Goal: Information Seeking & Learning: Learn about a topic

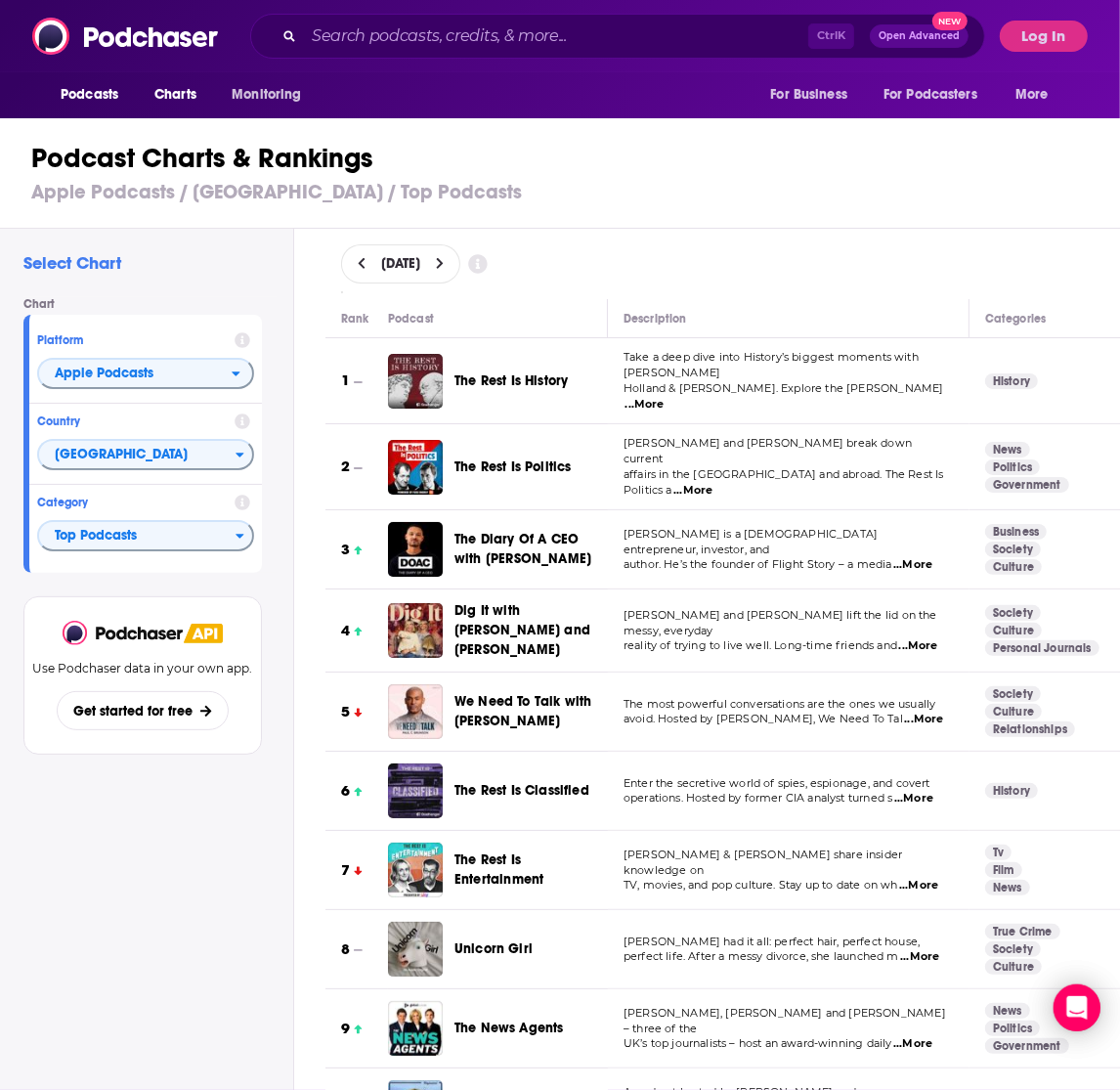
scroll to position [855, 0]
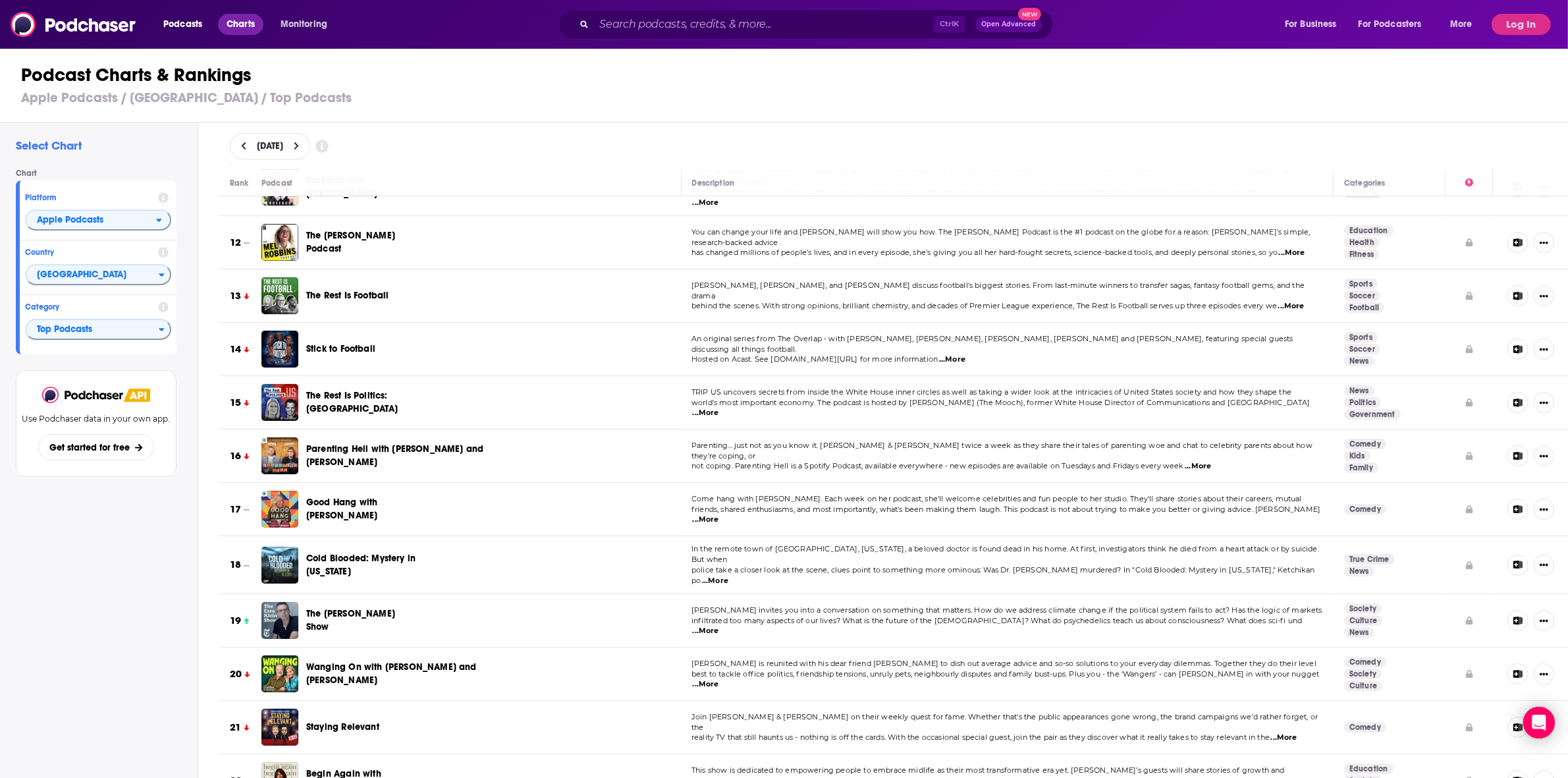
click at [234, 21] on span "Charts" at bounding box center [241, 25] width 28 height 19
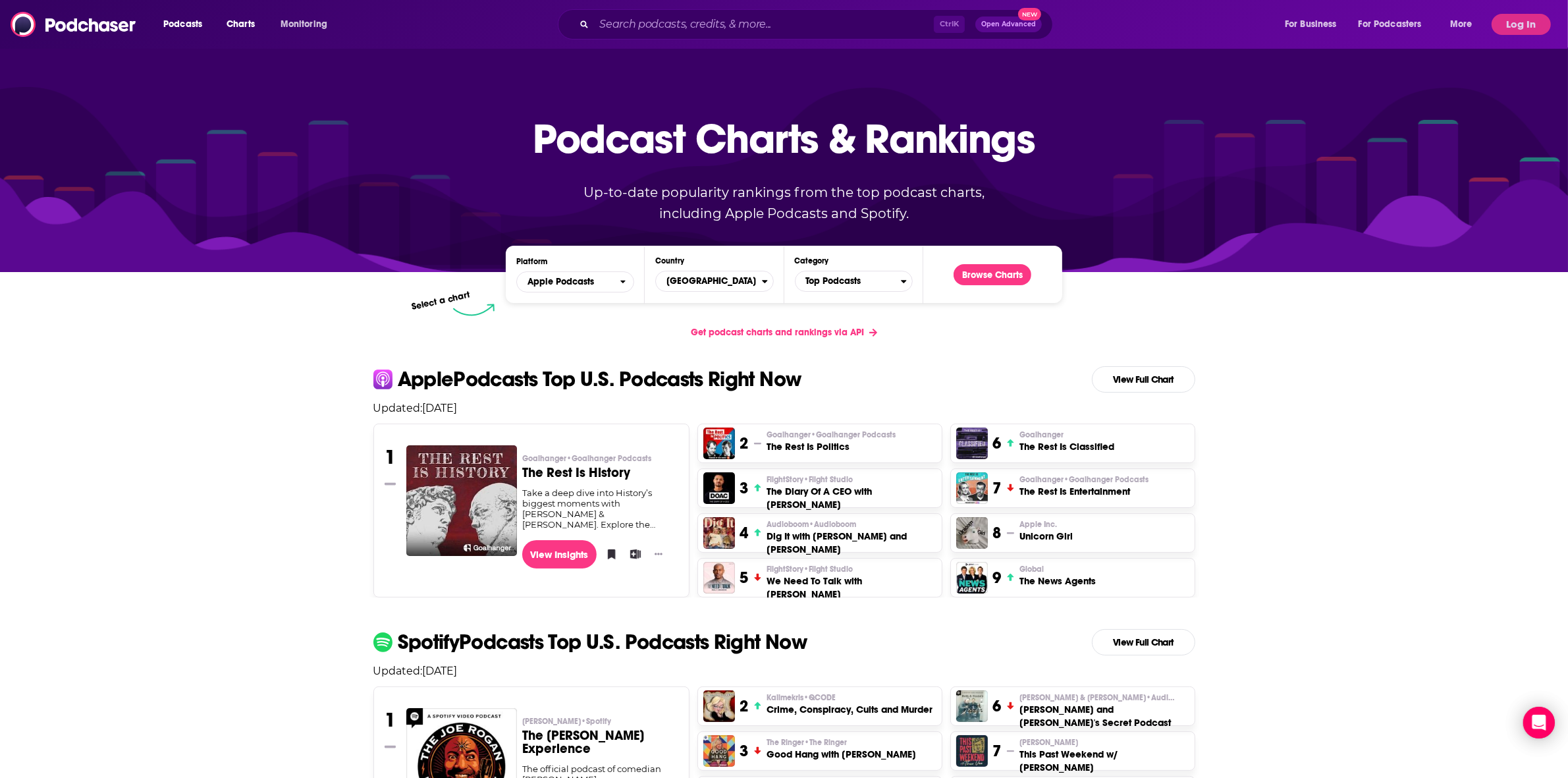
click at [168, 25] on span "Podcasts" at bounding box center [183, 25] width 39 height 19
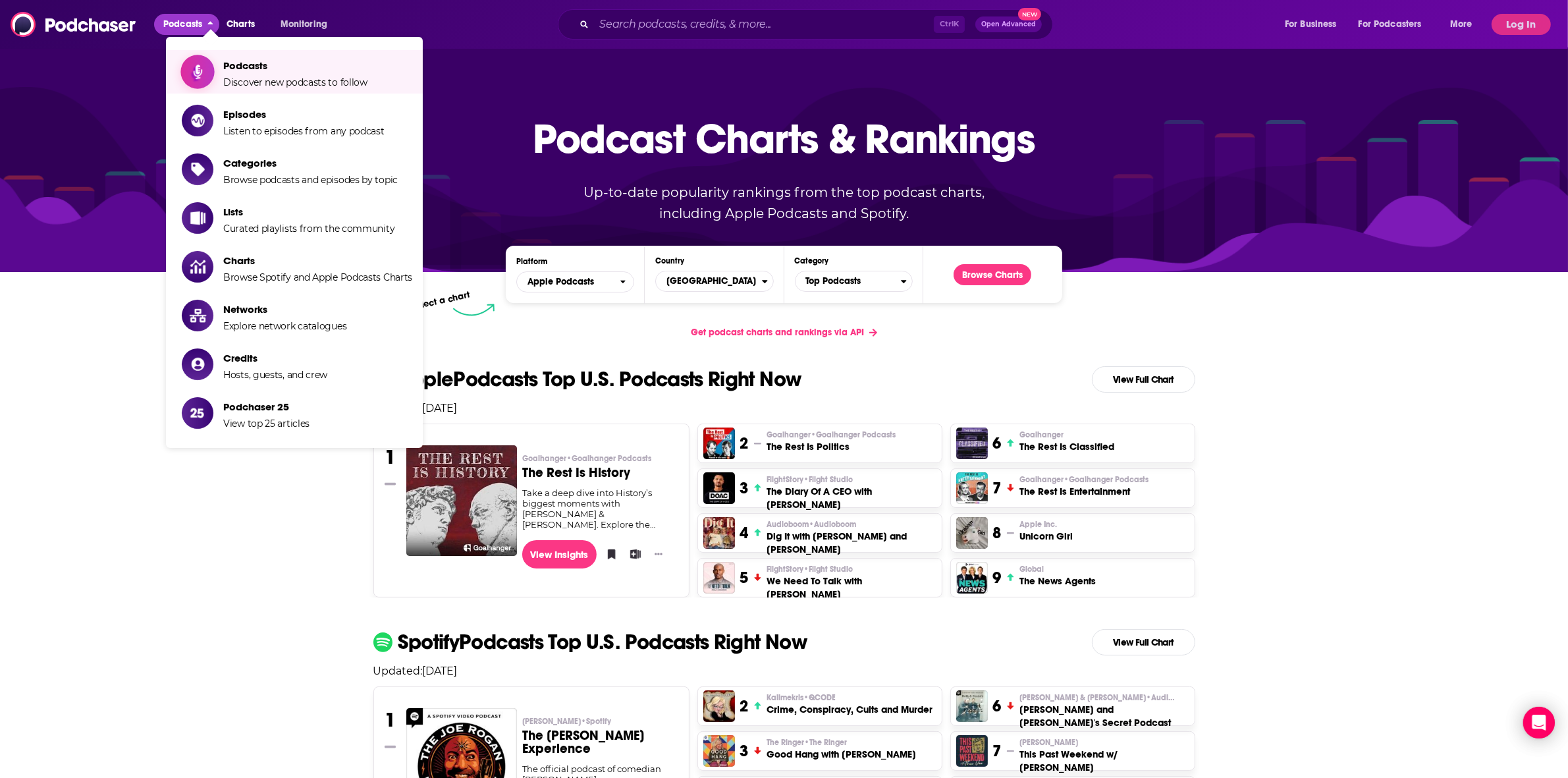
click at [233, 70] on span "Podcasts" at bounding box center [296, 66] width 144 height 13
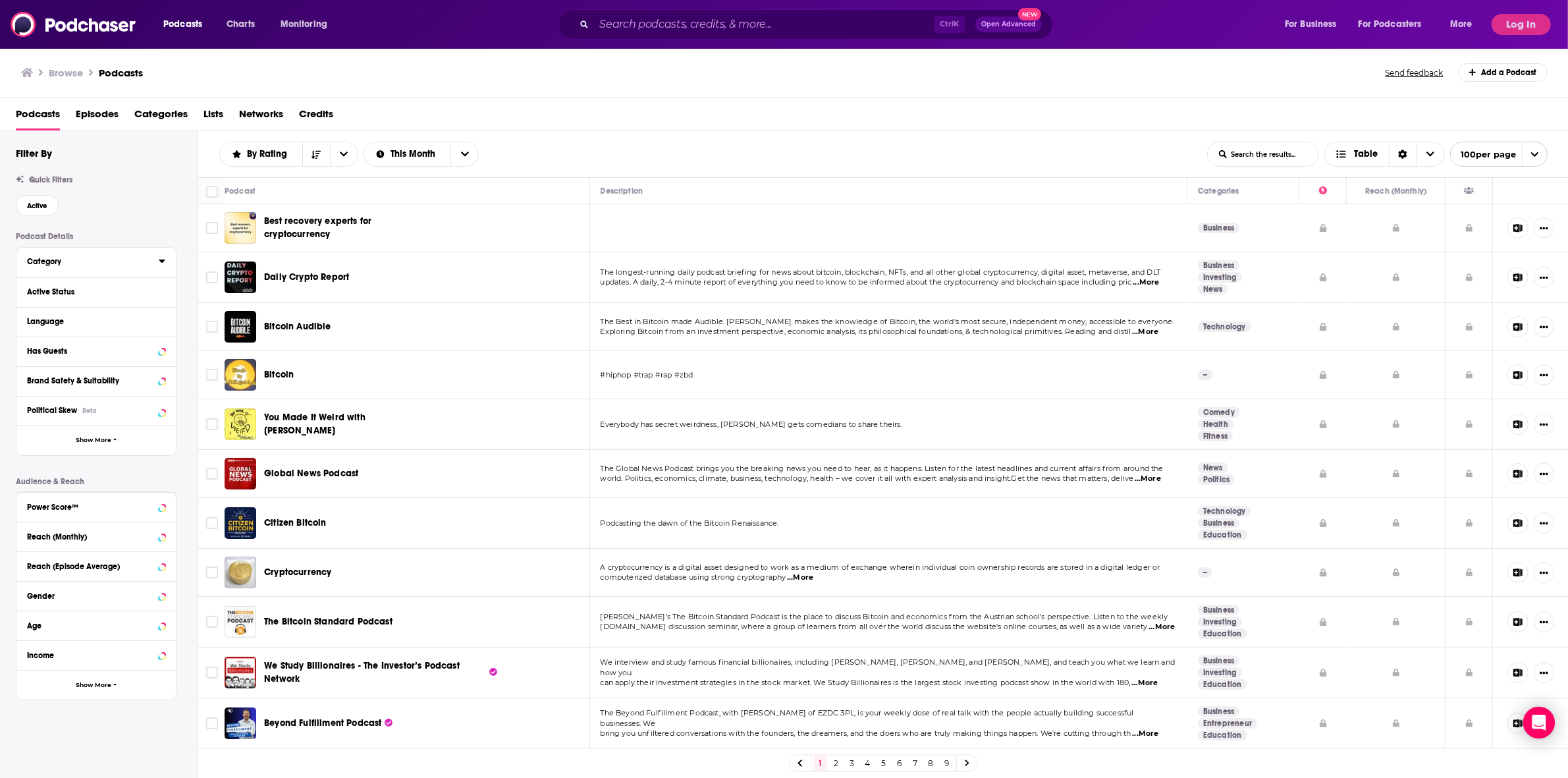
click at [163, 266] on icon at bounding box center [162, 261] width 7 height 11
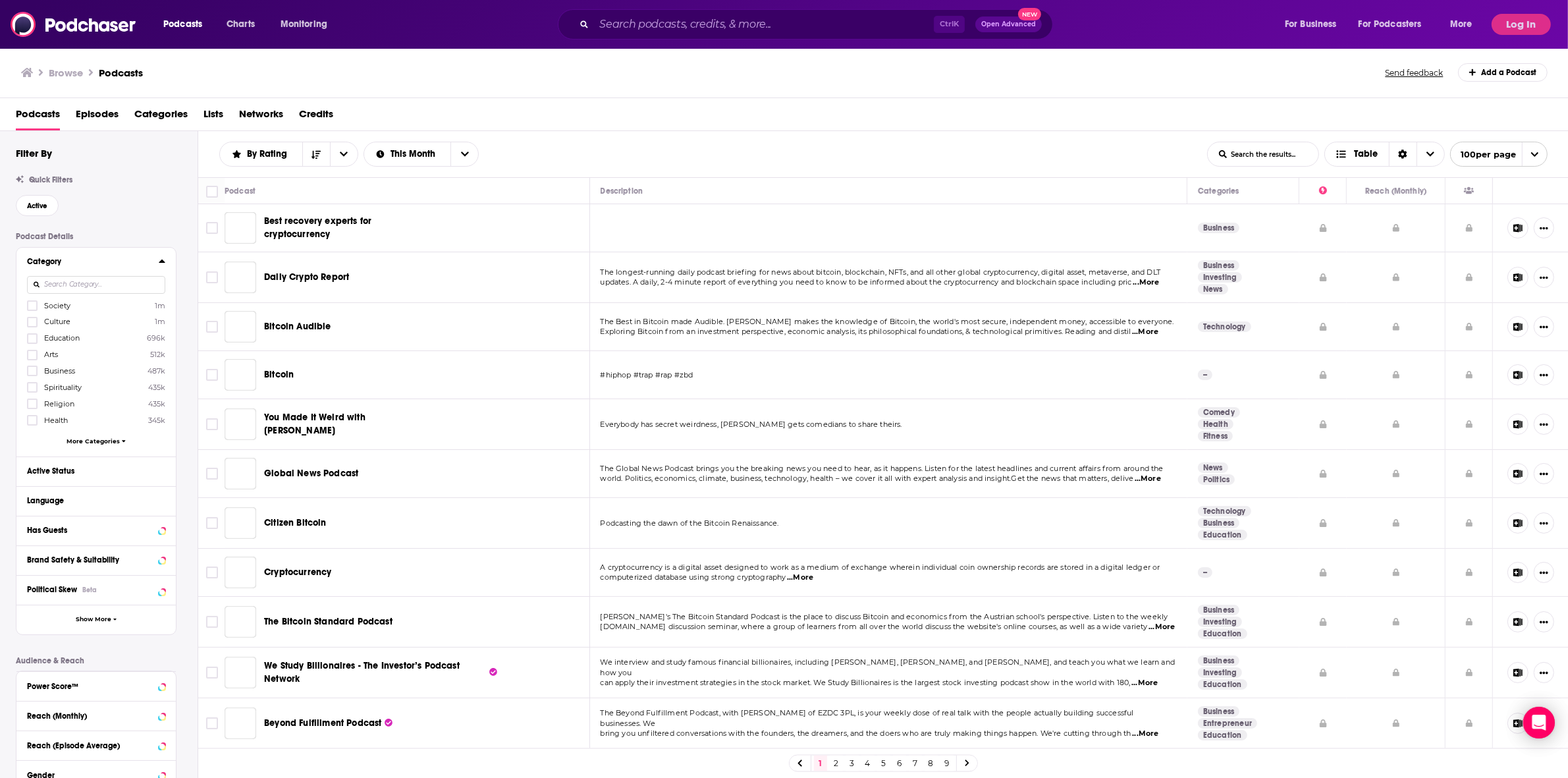
click at [159, 264] on icon at bounding box center [162, 261] width 7 height 11
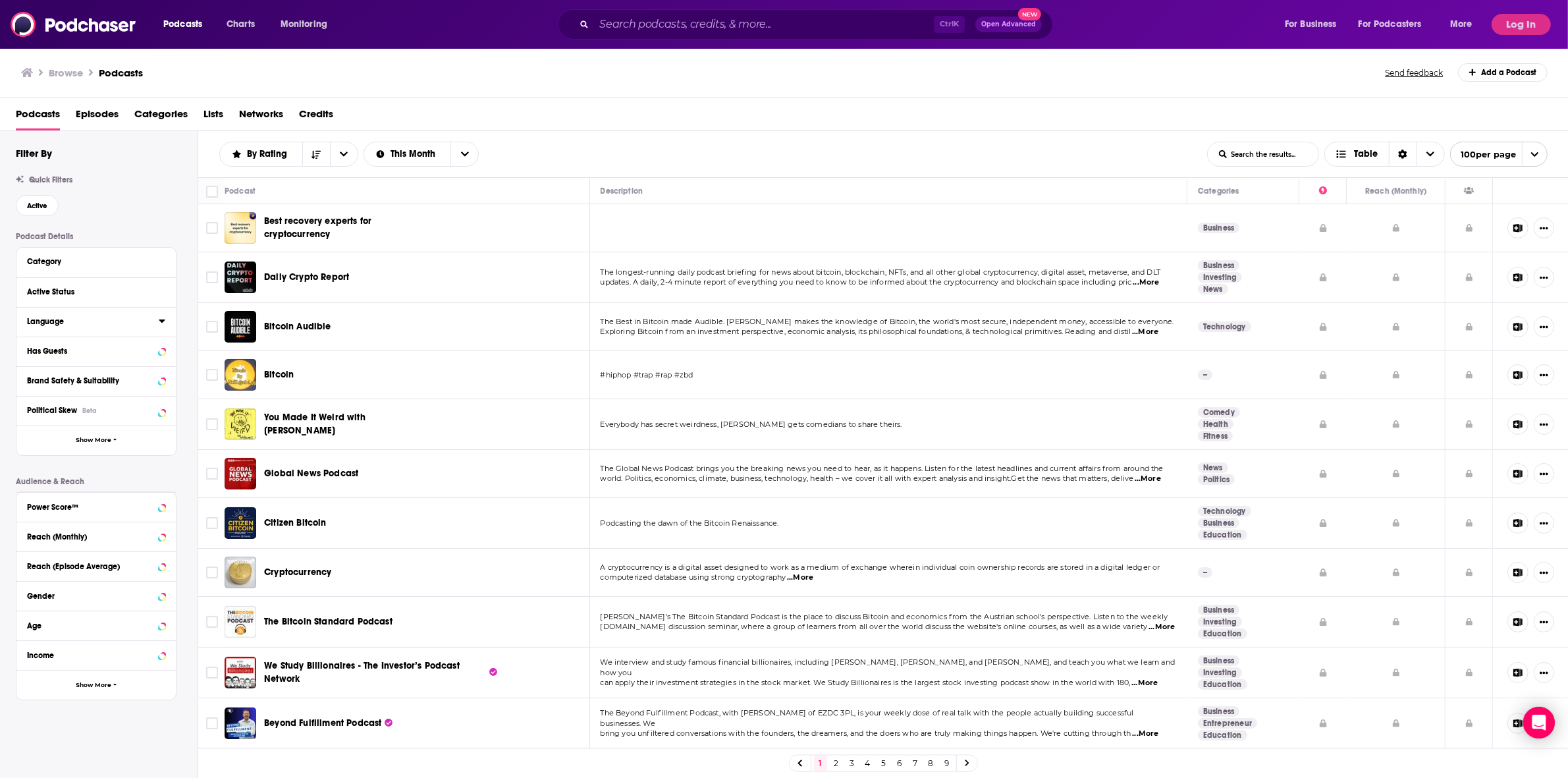
click at [159, 324] on icon at bounding box center [162, 321] width 7 height 11
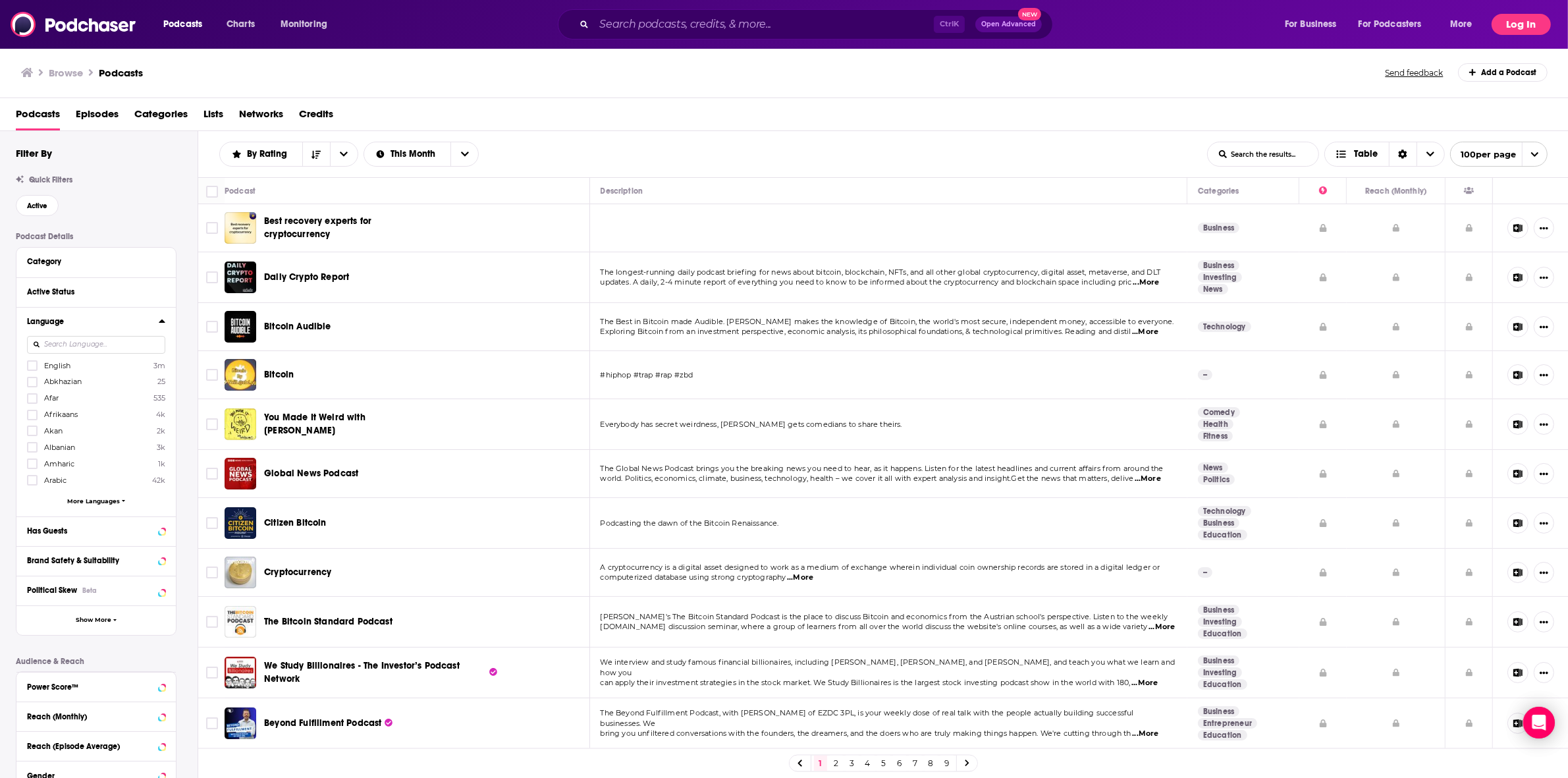
drag, startPoint x: 1503, startPoint y: 18, endPoint x: 1523, endPoint y: 36, distance: 26.9
click at [754, 18] on button "Log In" at bounding box center [1521, 25] width 60 height 21
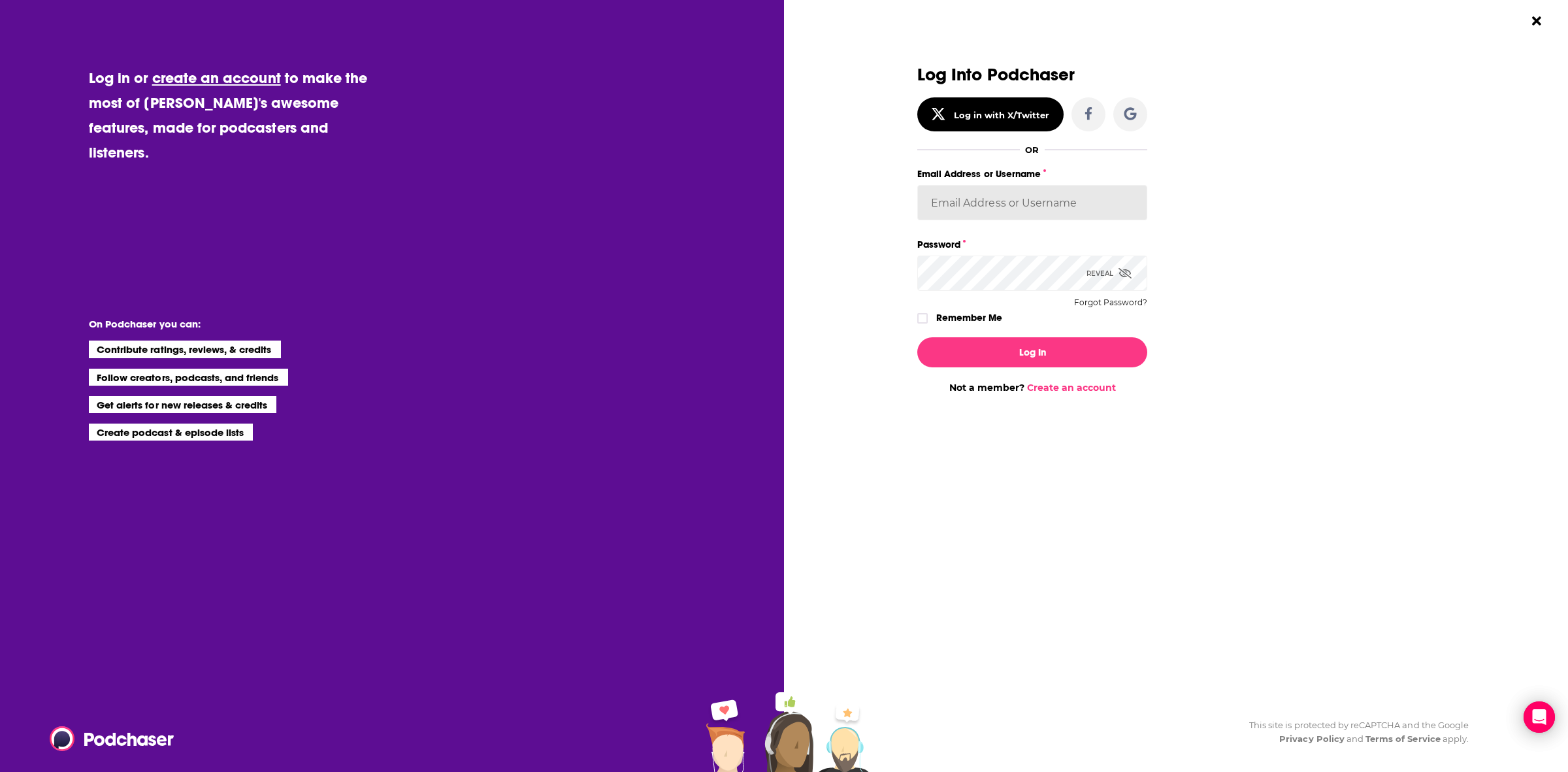
click at [748, 193] on input "Email Address or Username" at bounding box center [1032, 202] width 230 height 35
type input "evankrask"
click at [748, 337] on button "Log In" at bounding box center [1032, 352] width 230 height 30
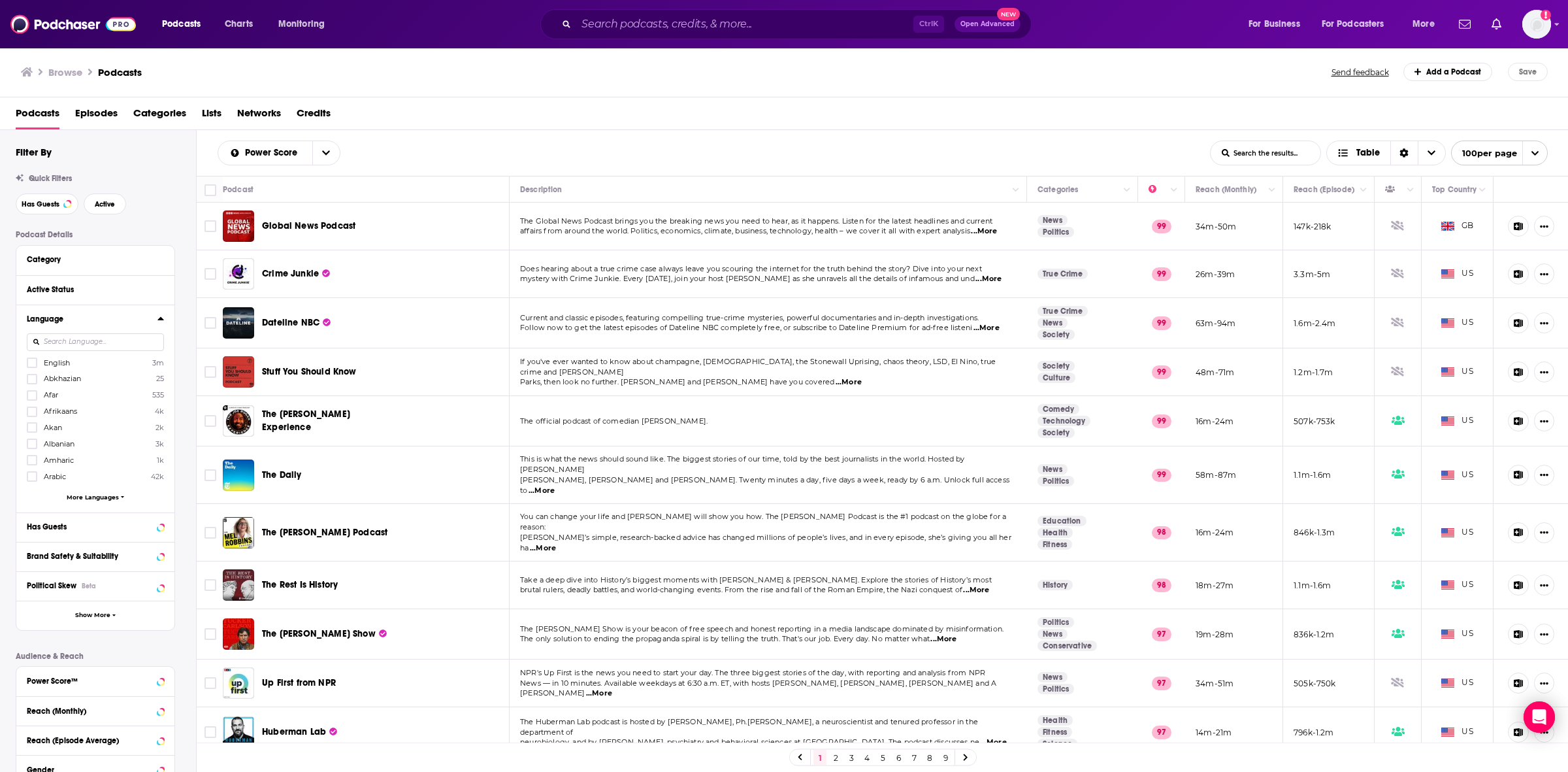
click at [31, 364] on icon at bounding box center [32, 362] width 8 height 6
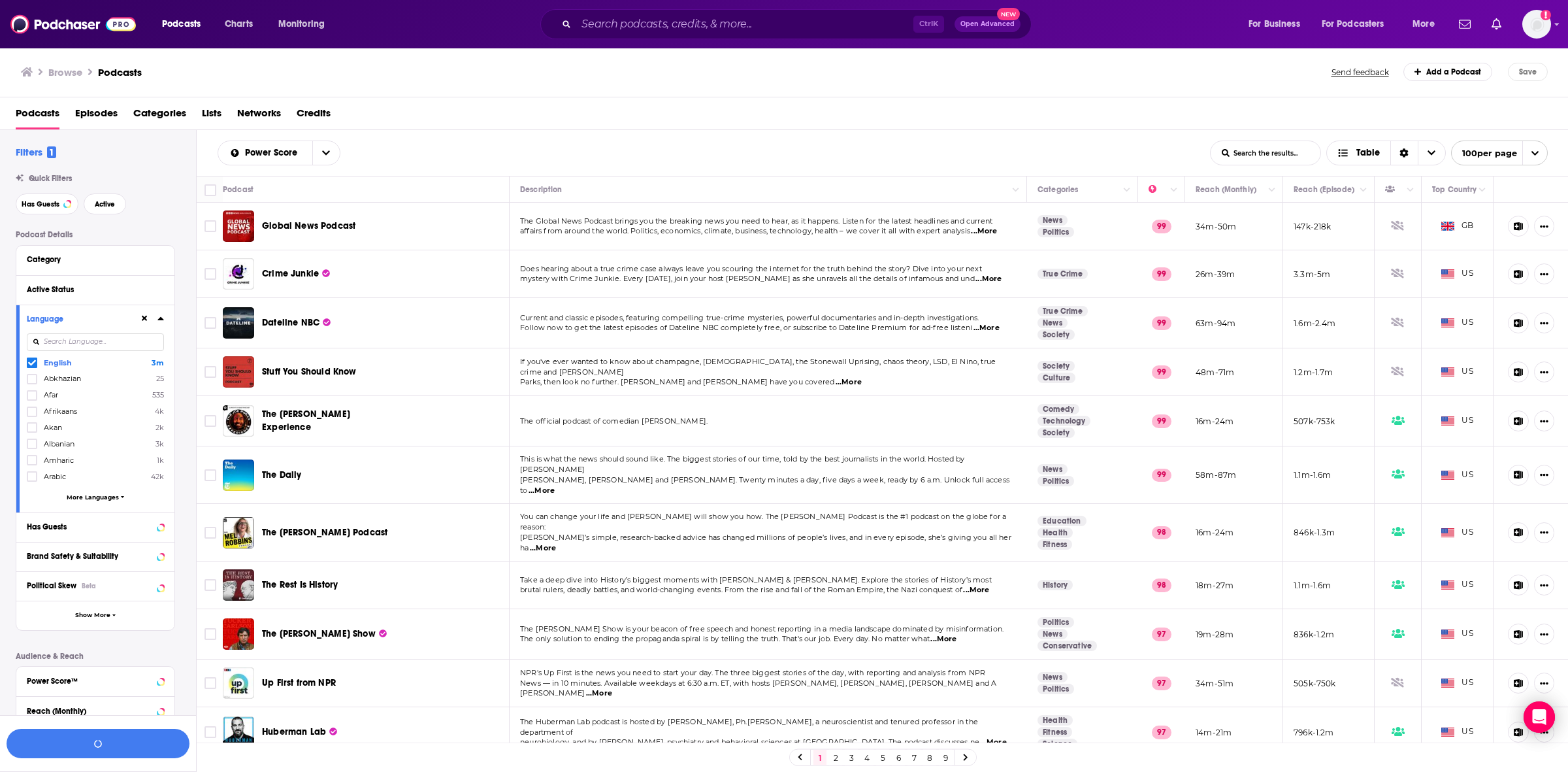
click at [159, 320] on icon at bounding box center [160, 318] width 6 height 3
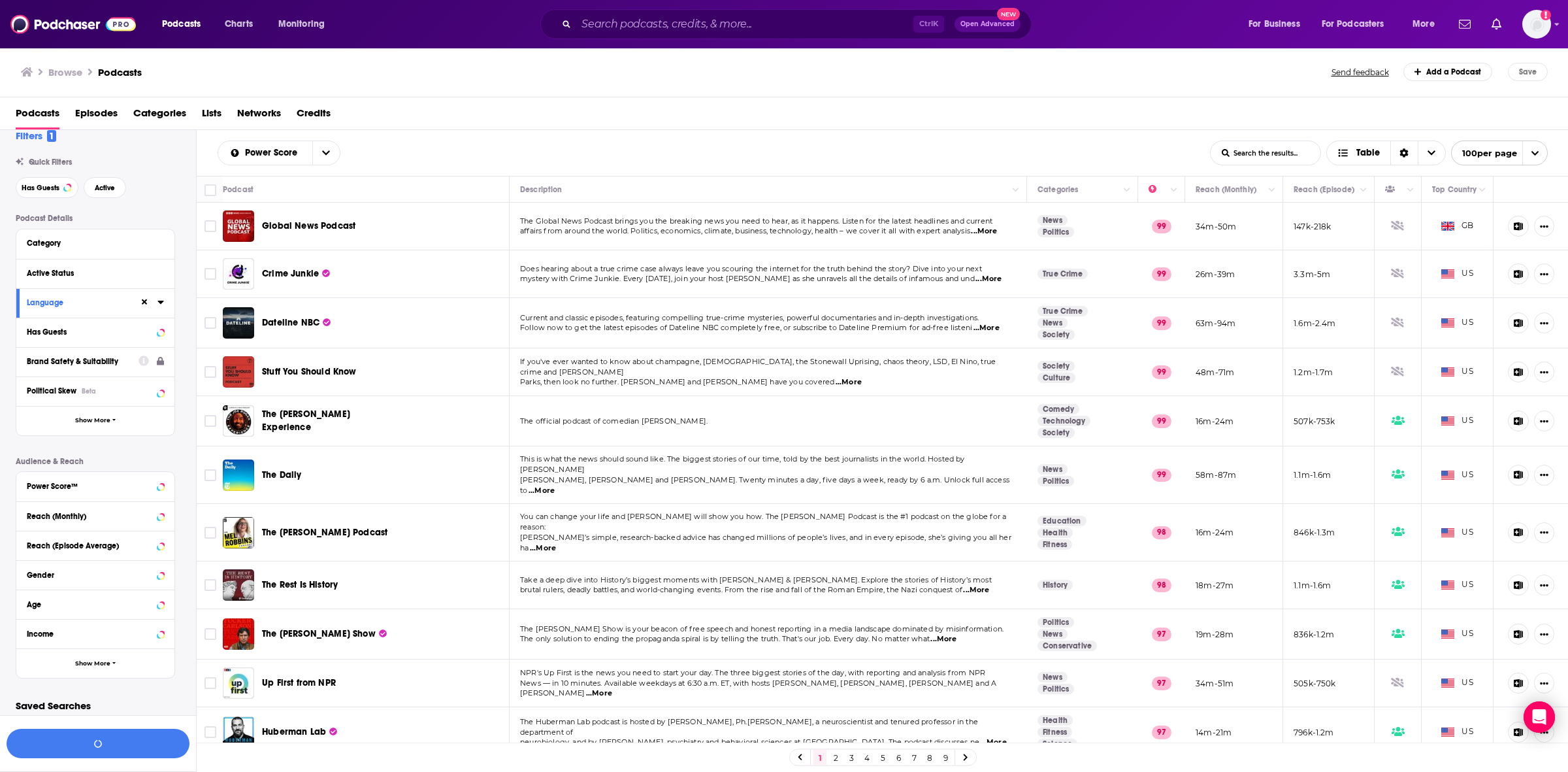
scroll to position [21, 0]
click at [111, 412] on button "Show More" at bounding box center [96, 418] width 158 height 29
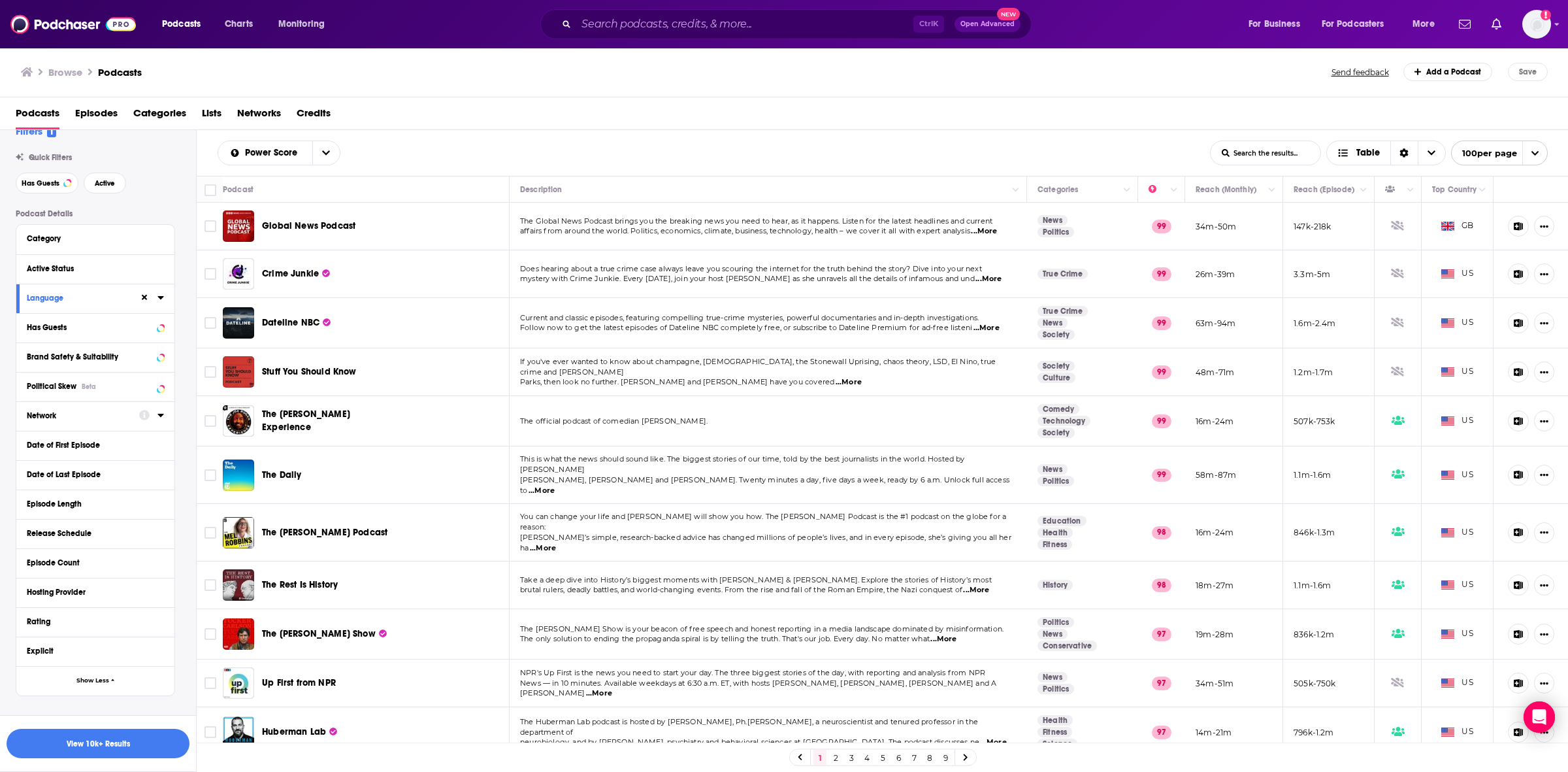
click at [157, 419] on icon at bounding box center [161, 415] width 7 height 11
click at [34, 477] on icon at bounding box center [32, 476] width 8 height 8
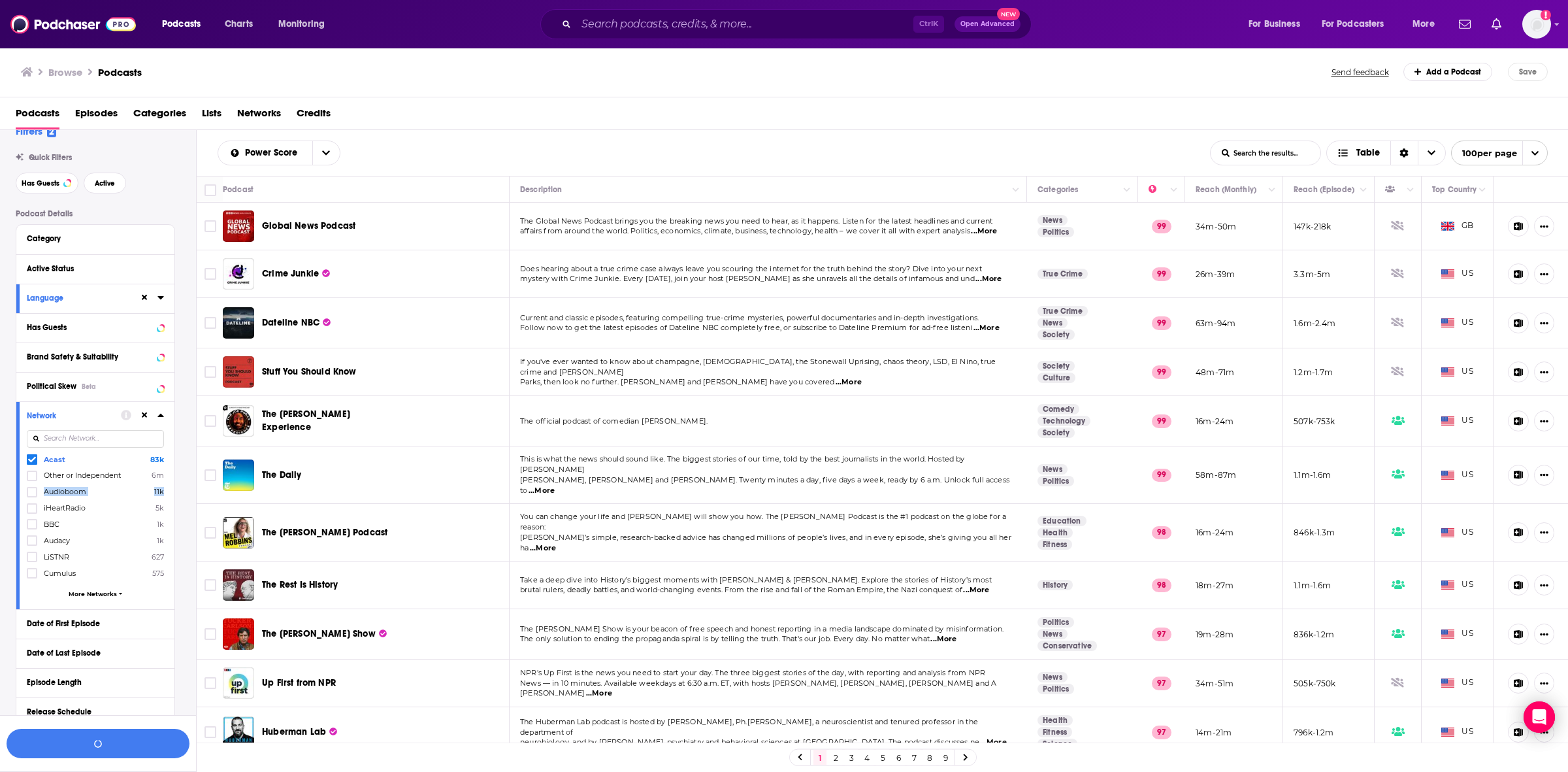
click at [30, 497] on div "Acast 83k Other or Independent 6m Audioboom 11k iHeartRadio 5k BBC 1k Audacy 1k…" at bounding box center [95, 528] width 137 height 150
click at [31, 491] on icon at bounding box center [32, 492] width 8 height 8
click at [28, 522] on icon at bounding box center [32, 524] width 8 height 8
click at [33, 505] on icon at bounding box center [32, 508] width 8 height 8
click at [100, 595] on span "More Networks" at bounding box center [92, 593] width 48 height 7
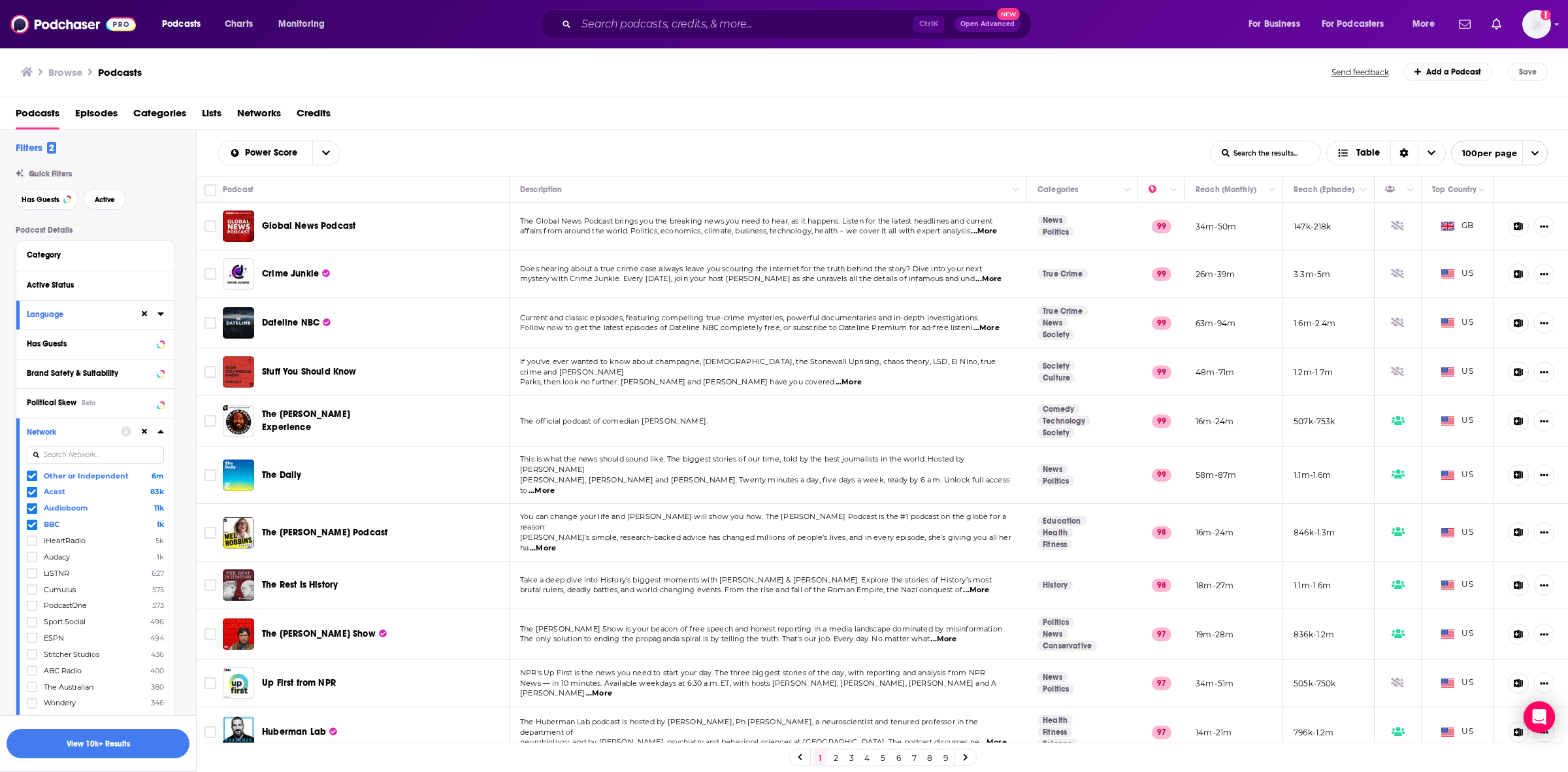
scroll to position [0, 0]
click at [162, 439] on icon at bounding box center [161, 436] width 7 height 11
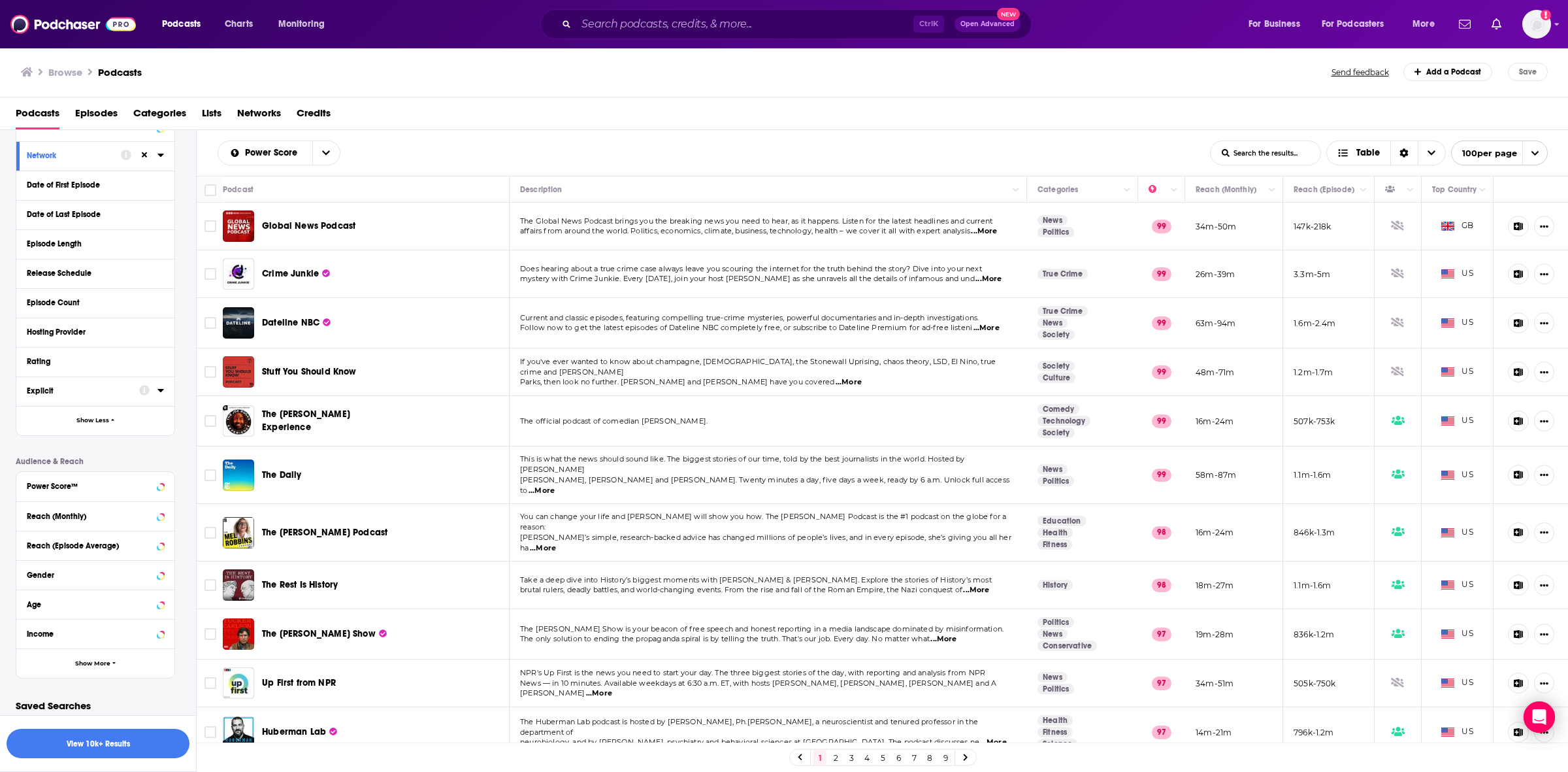
scroll to position [285, 0]
drag, startPoint x: 98, startPoint y: 664, endPoint x: 76, endPoint y: 680, distance: 27.2
click at [90, 683] on div "Filters 2 Quick Filters Has Guests Active Podcast Details Category Active Statu…" at bounding box center [106, 279] width 180 height 834
click at [89, 652] on button "Show More" at bounding box center [96, 660] width 158 height 29
click at [157, 516] on icon at bounding box center [161, 511] width 7 height 11
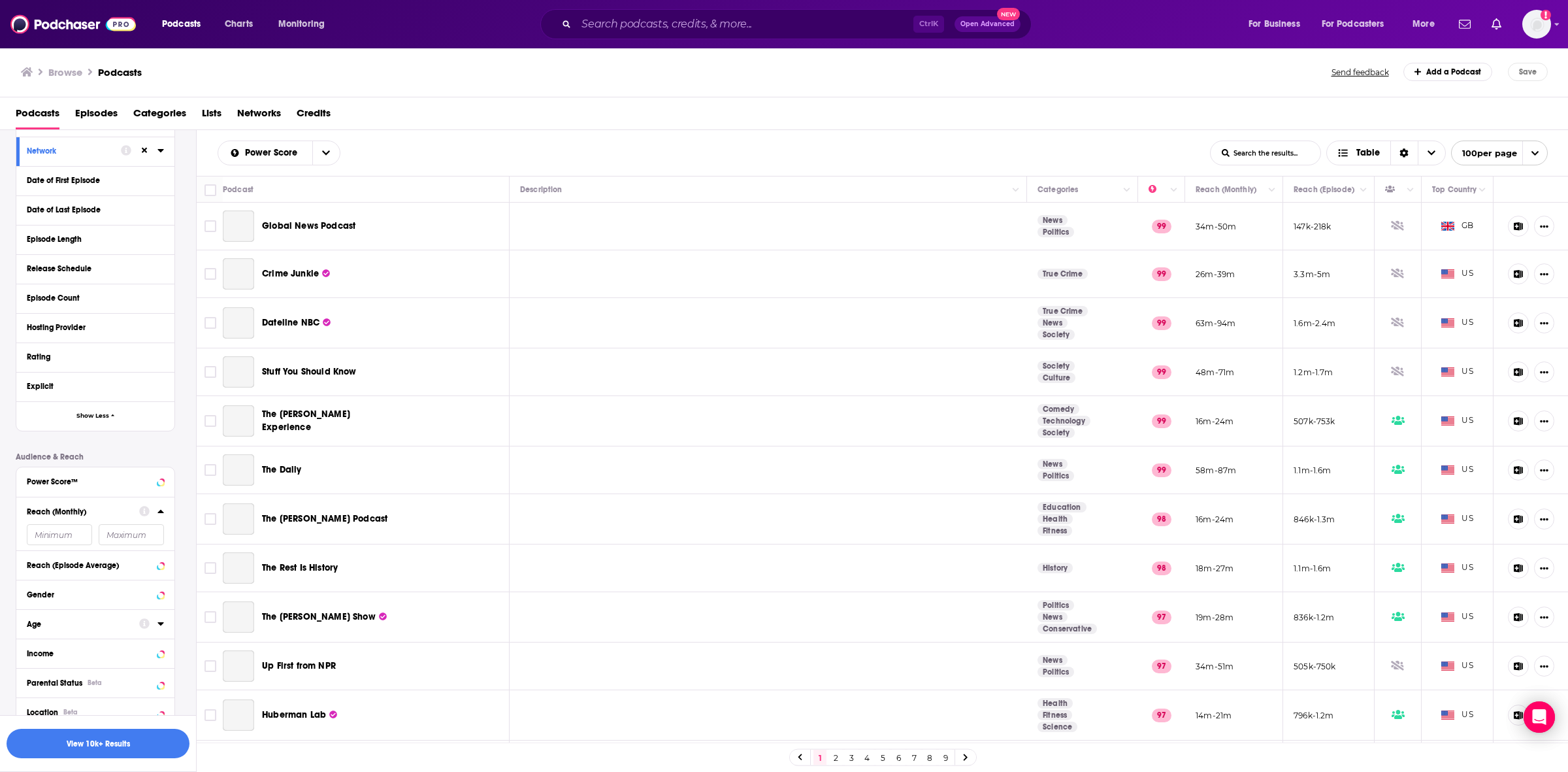
click at [56, 529] on input "number" at bounding box center [59, 534] width 65 height 21
click at [57, 541] on input "200.000" at bounding box center [59, 534] width 65 height 21
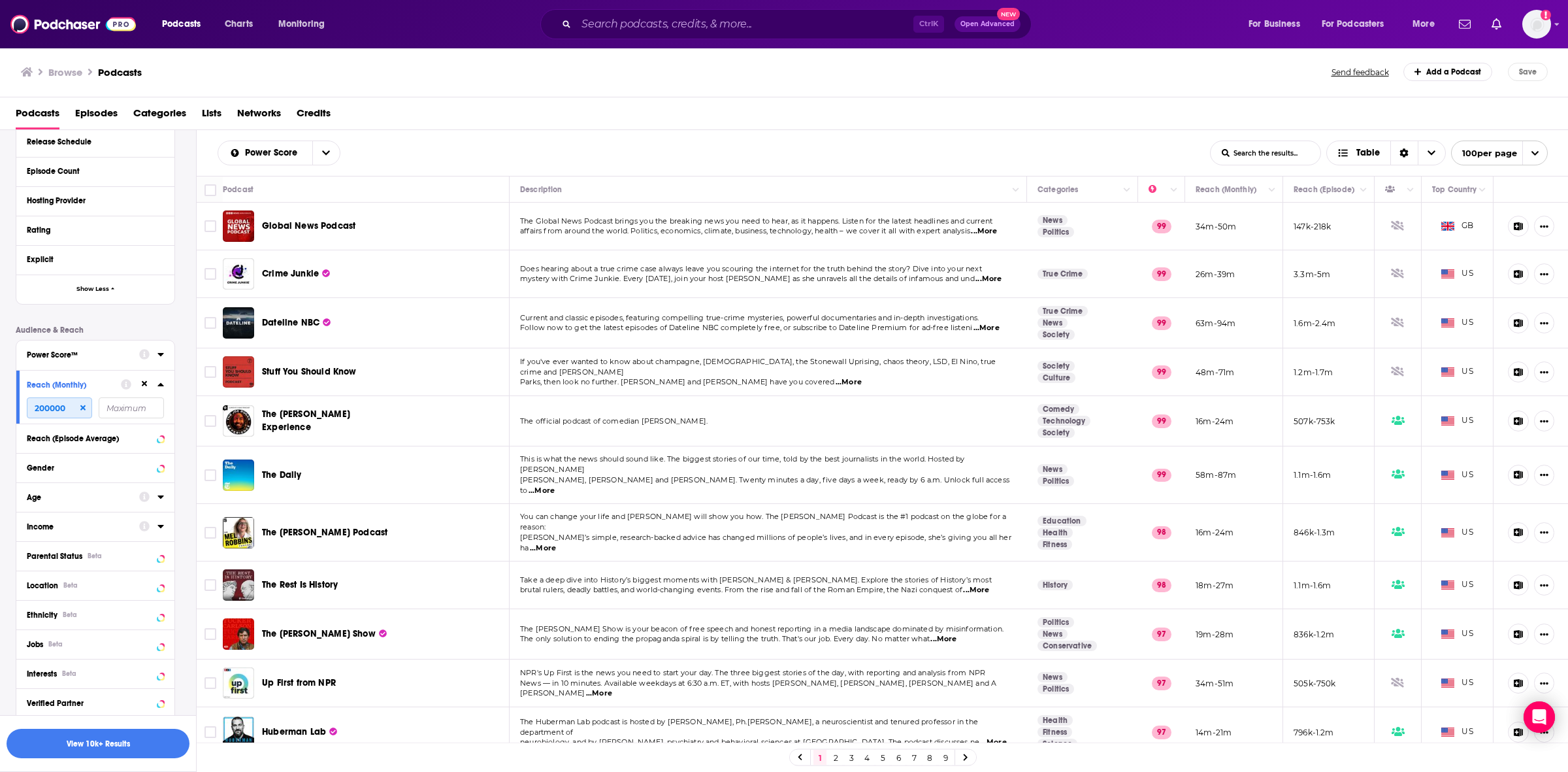
scroll to position [449, 0]
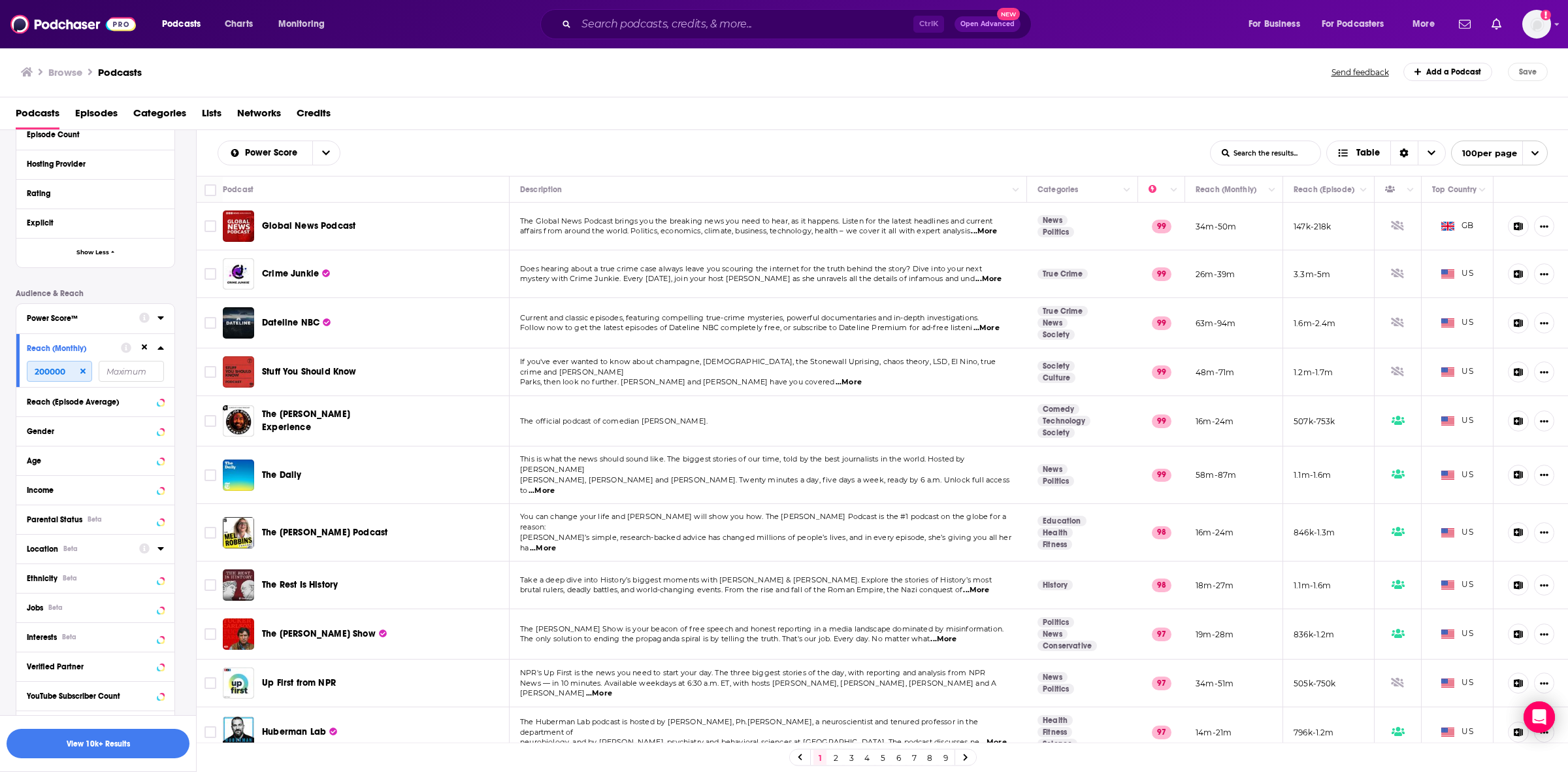
type input "200000"
click at [93, 554] on div "Location Beta" at bounding box center [78, 549] width 104 height 9
click at [90, 660] on span "More Countries" at bounding box center [92, 658] width 49 height 7
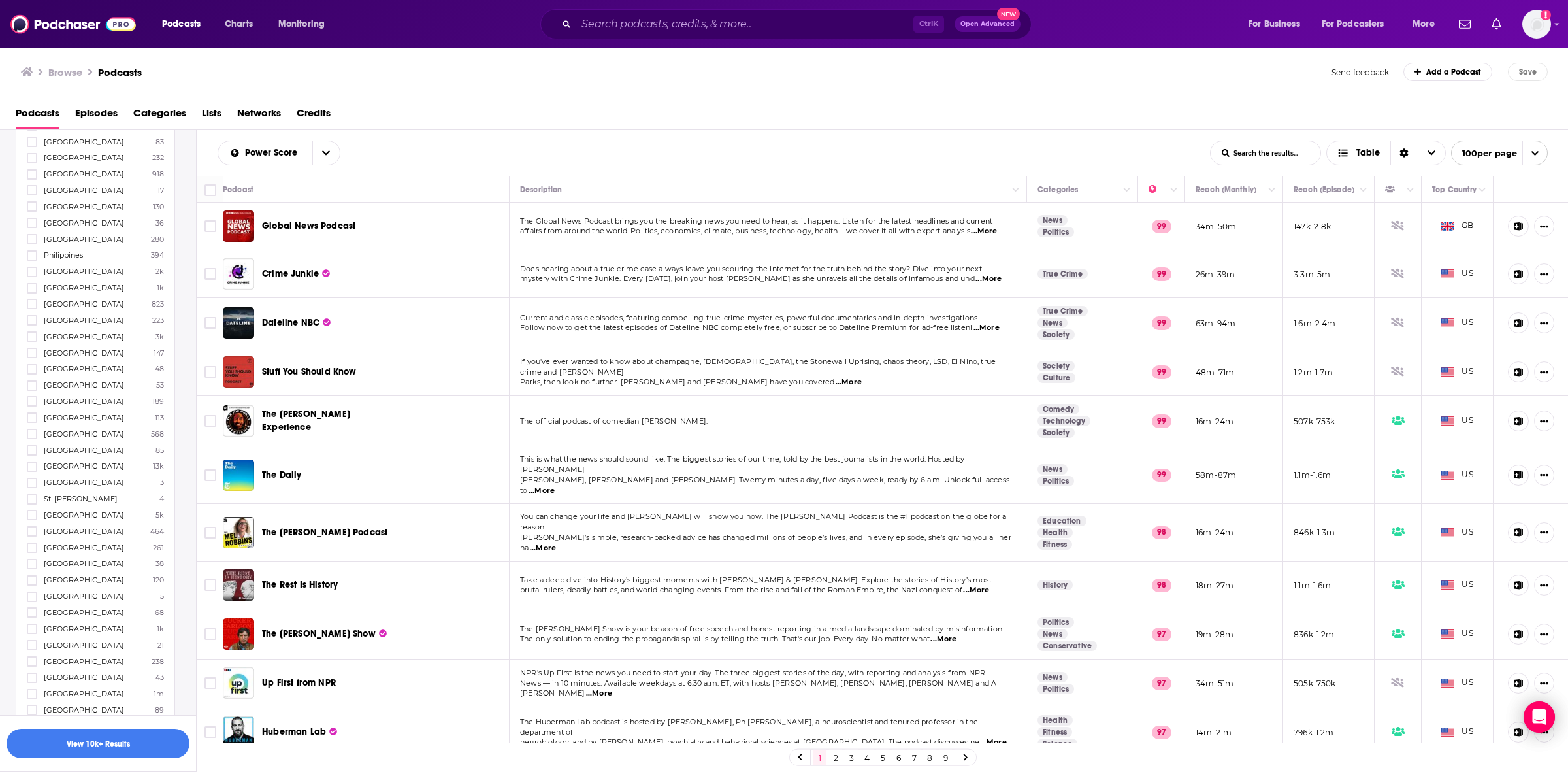
scroll to position [1919, 0]
click at [33, 689] on icon at bounding box center [32, 693] width 8 height 8
click at [86, 728] on button "View 579 Results" at bounding box center [98, 743] width 183 height 29
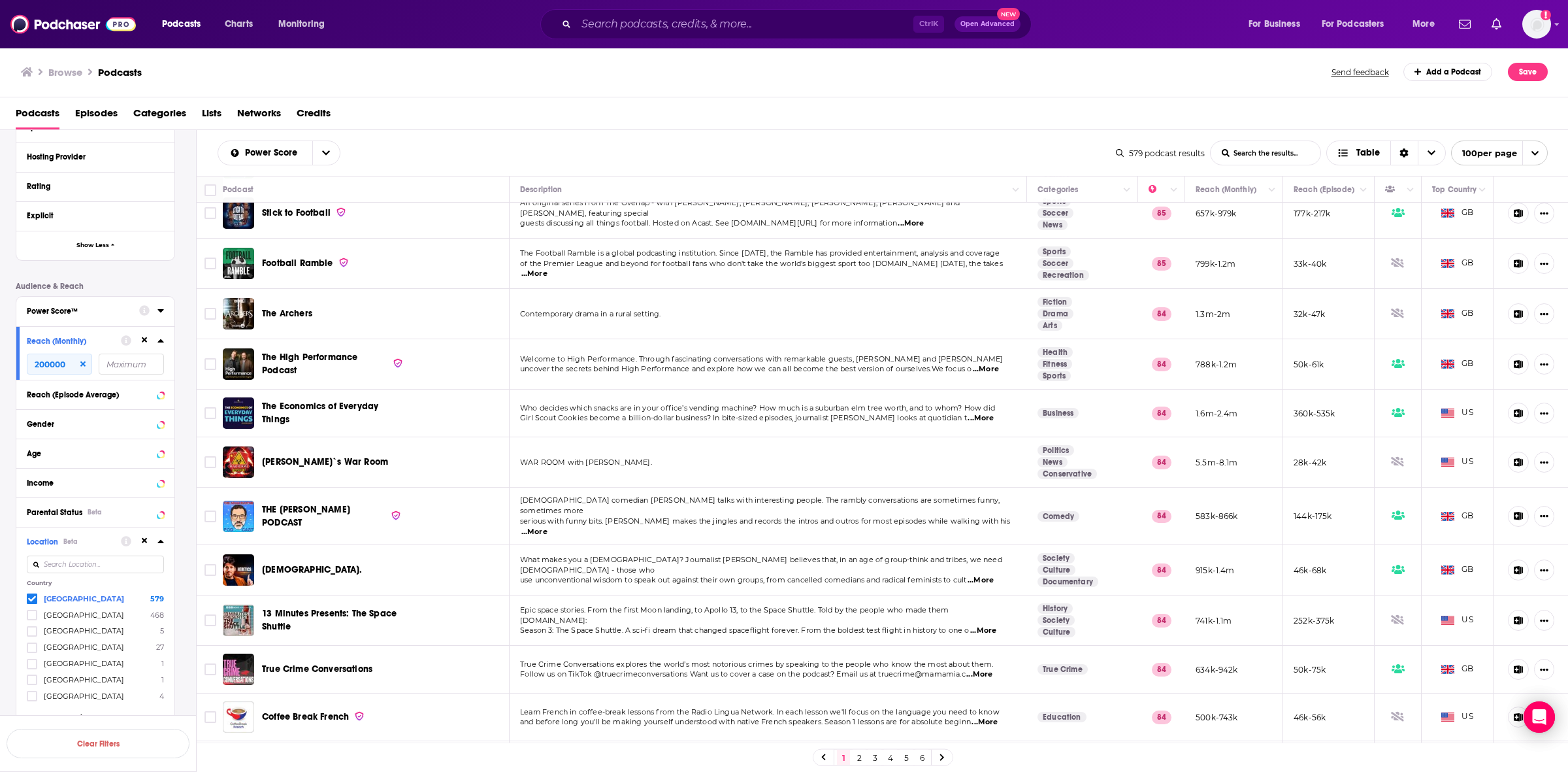
scroll to position [2123, 0]
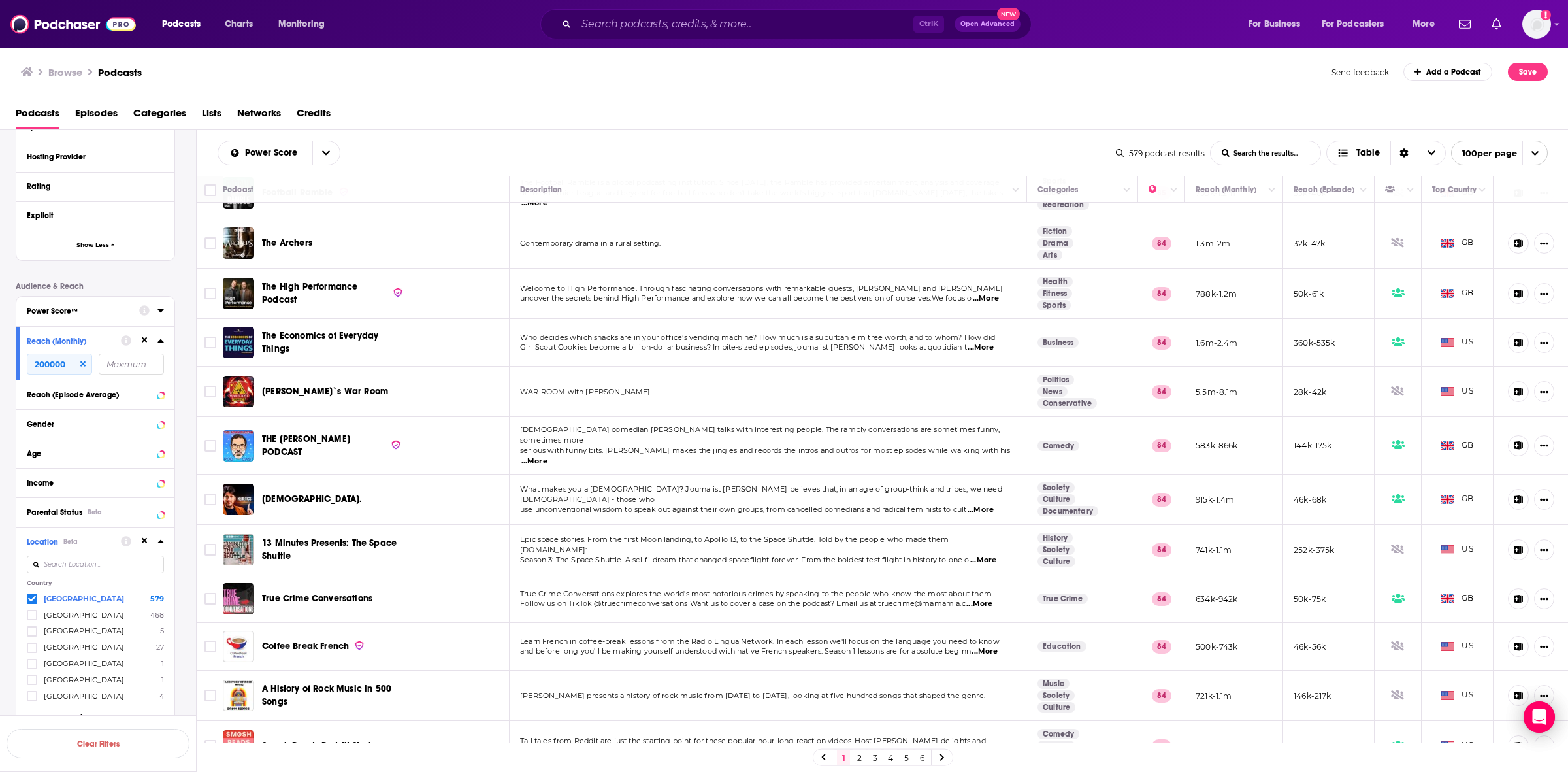
click at [748, 599] on span "...More" at bounding box center [979, 604] width 26 height 11
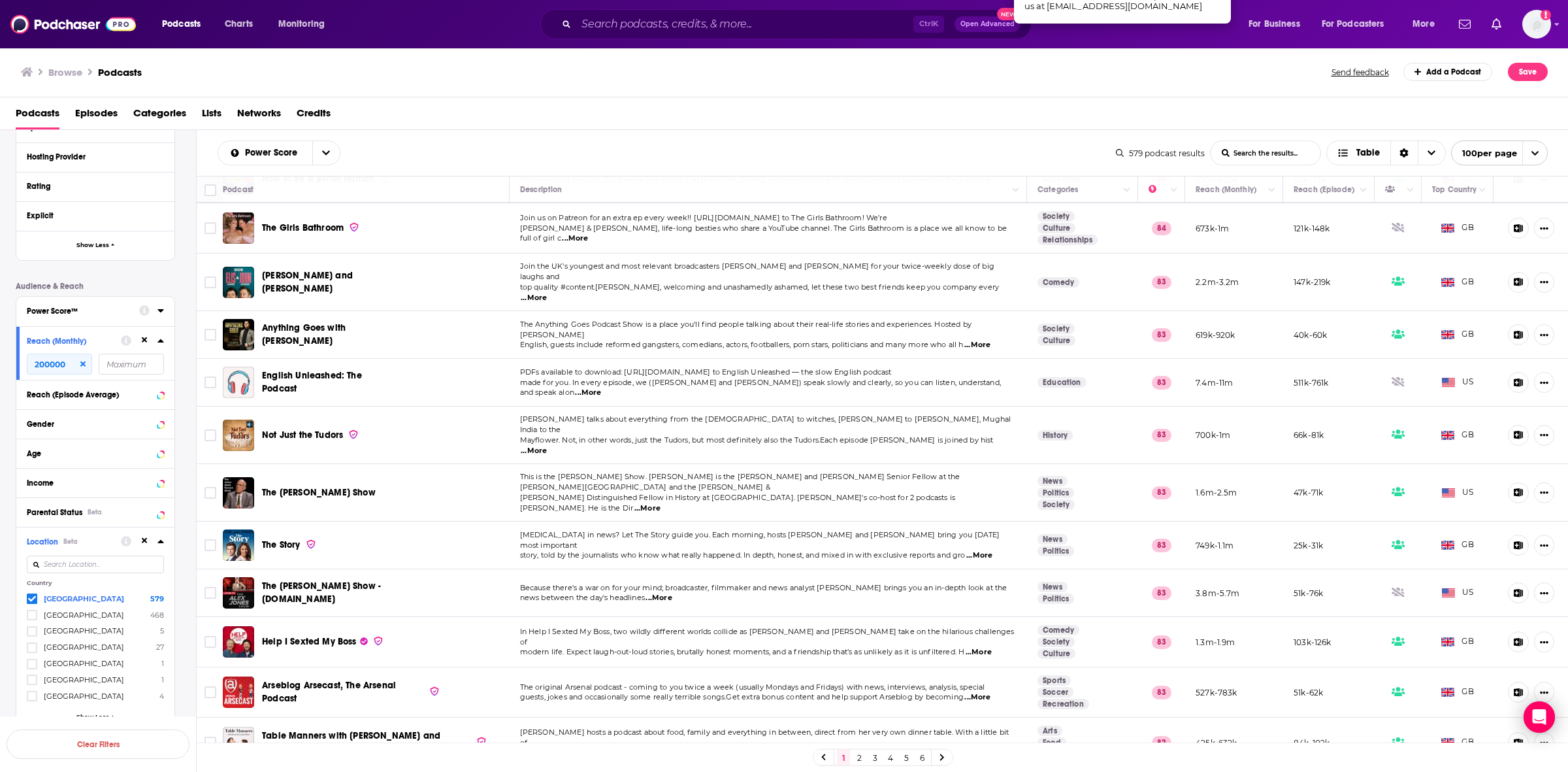
scroll to position [2777, 0]
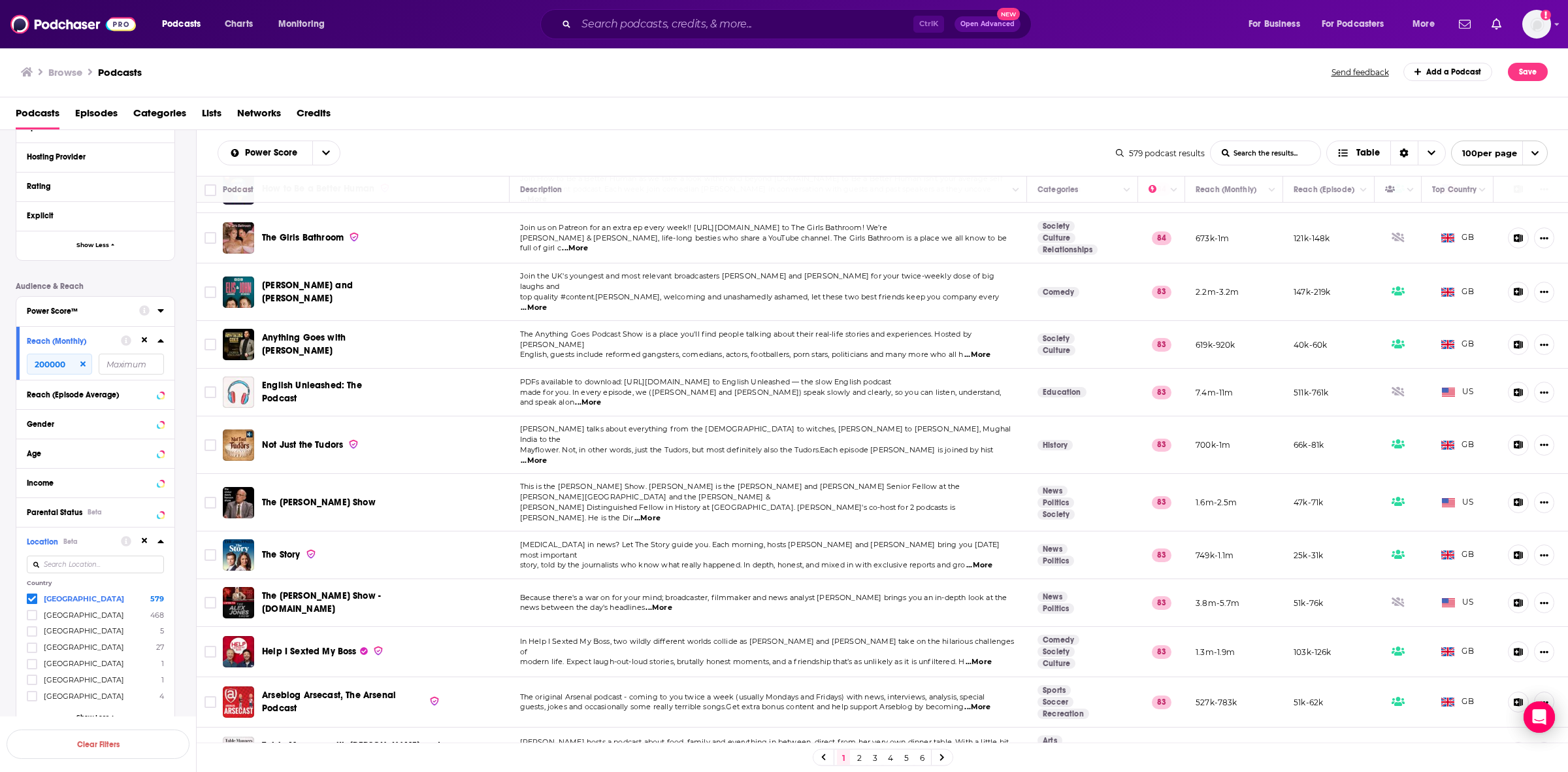
click at [977, 560] on span "...More" at bounding box center [979, 566] width 26 height 11
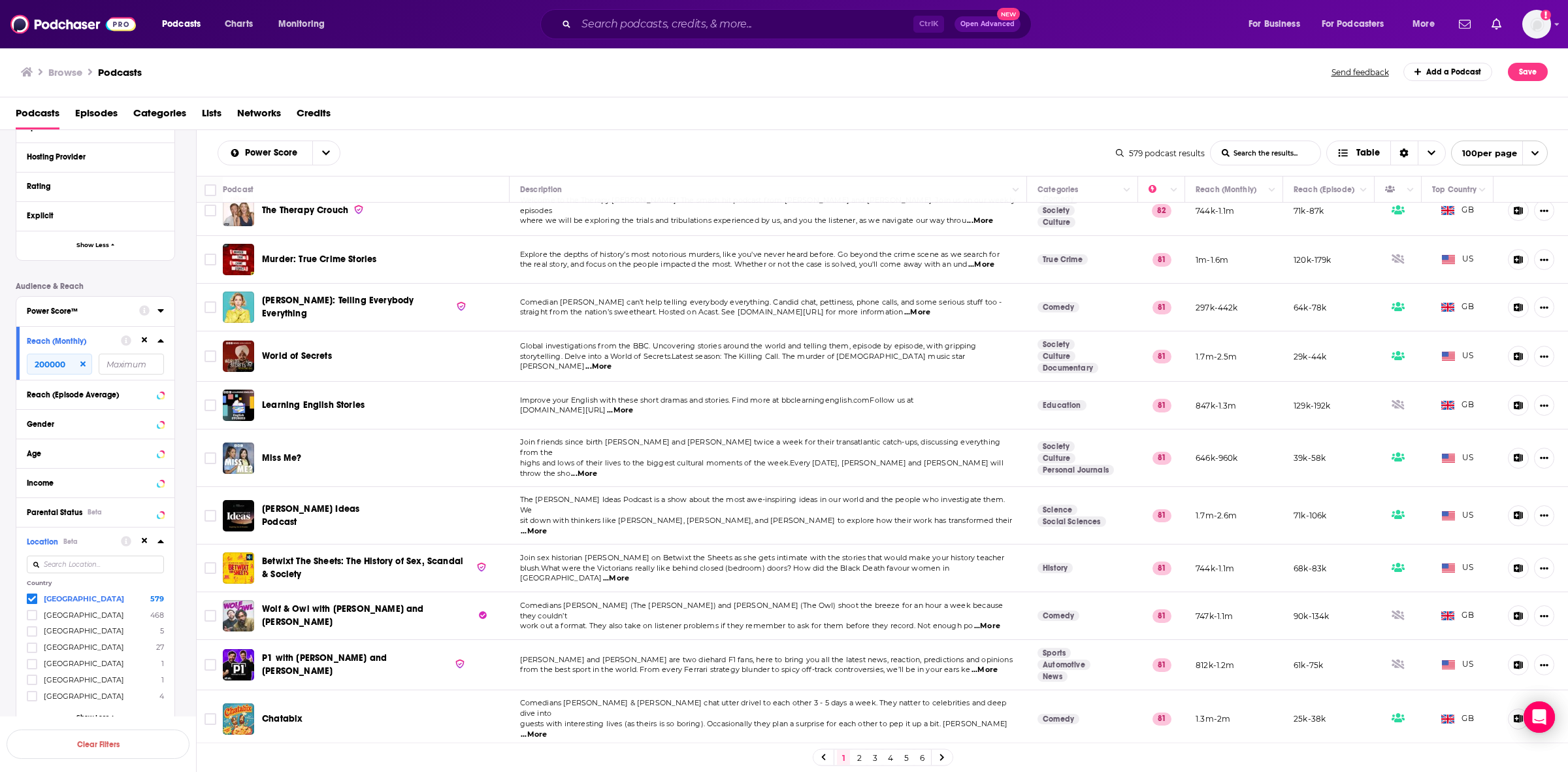
scroll to position [4084, 0]
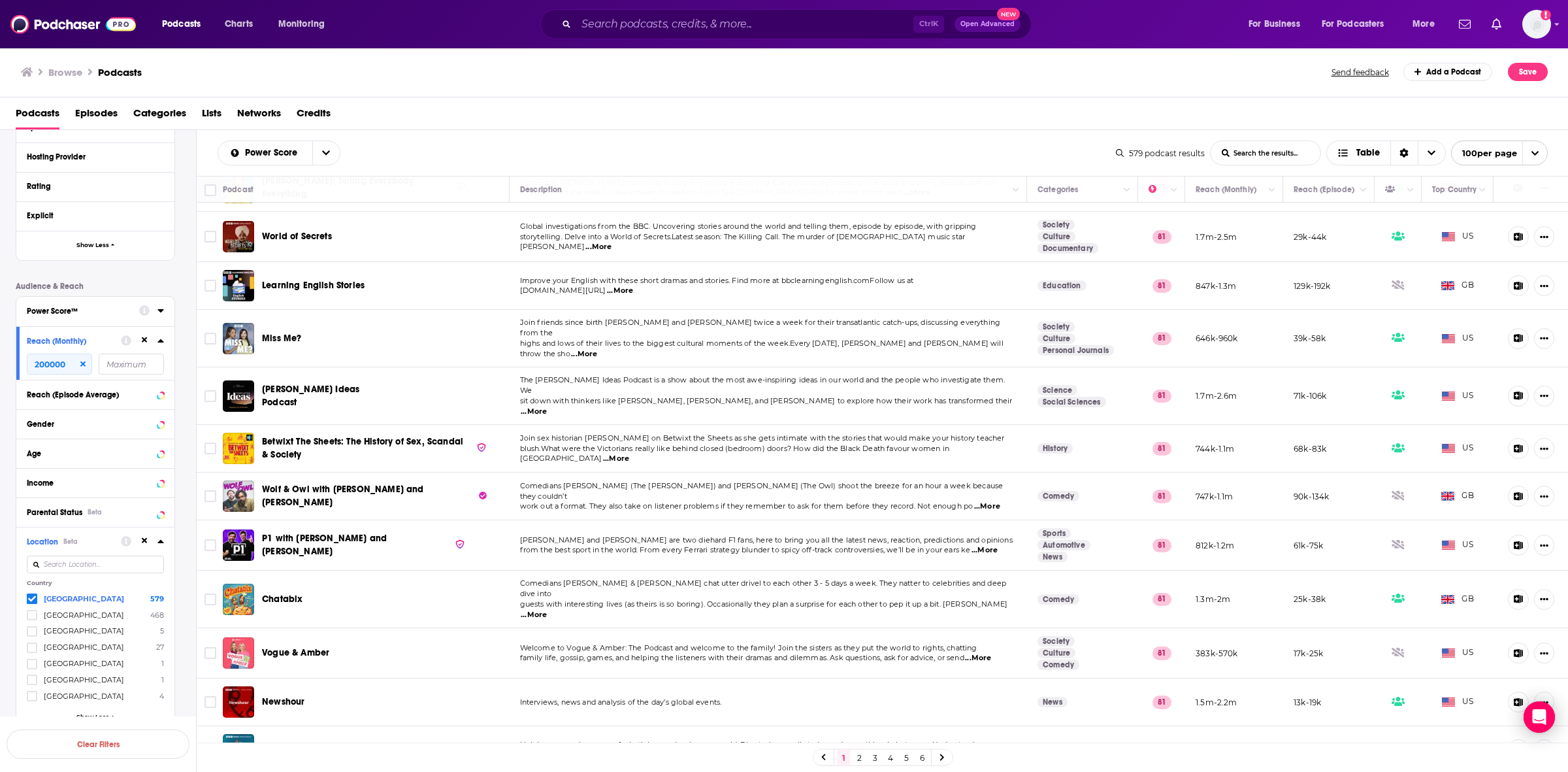
click at [986, 653] on span "...More" at bounding box center [977, 658] width 26 height 11
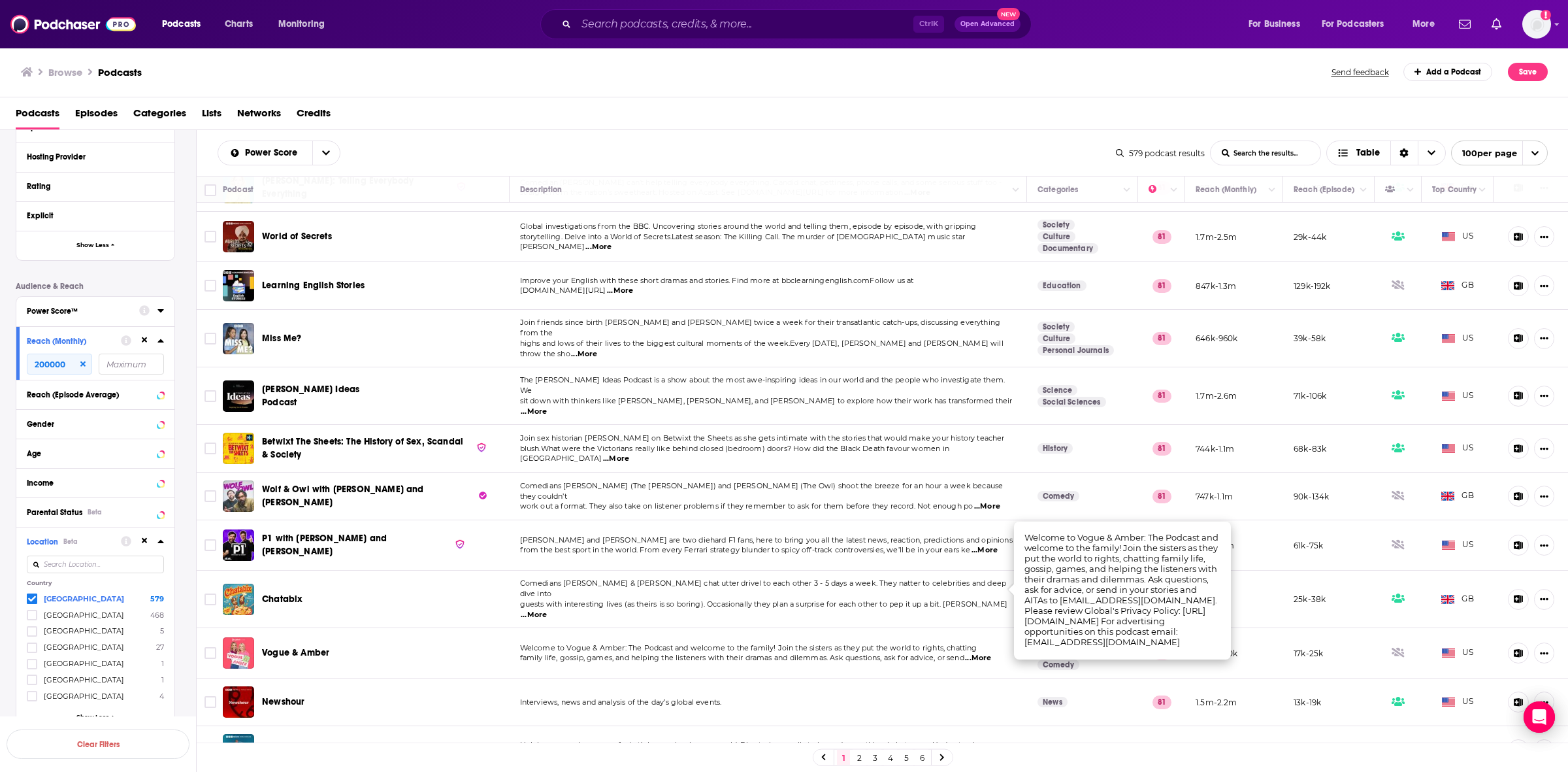
click at [724, 628] on td "Welcome to Vogue & Amber: The Podcast and welcome to the family! Join the siste…" at bounding box center [768, 653] width 518 height 50
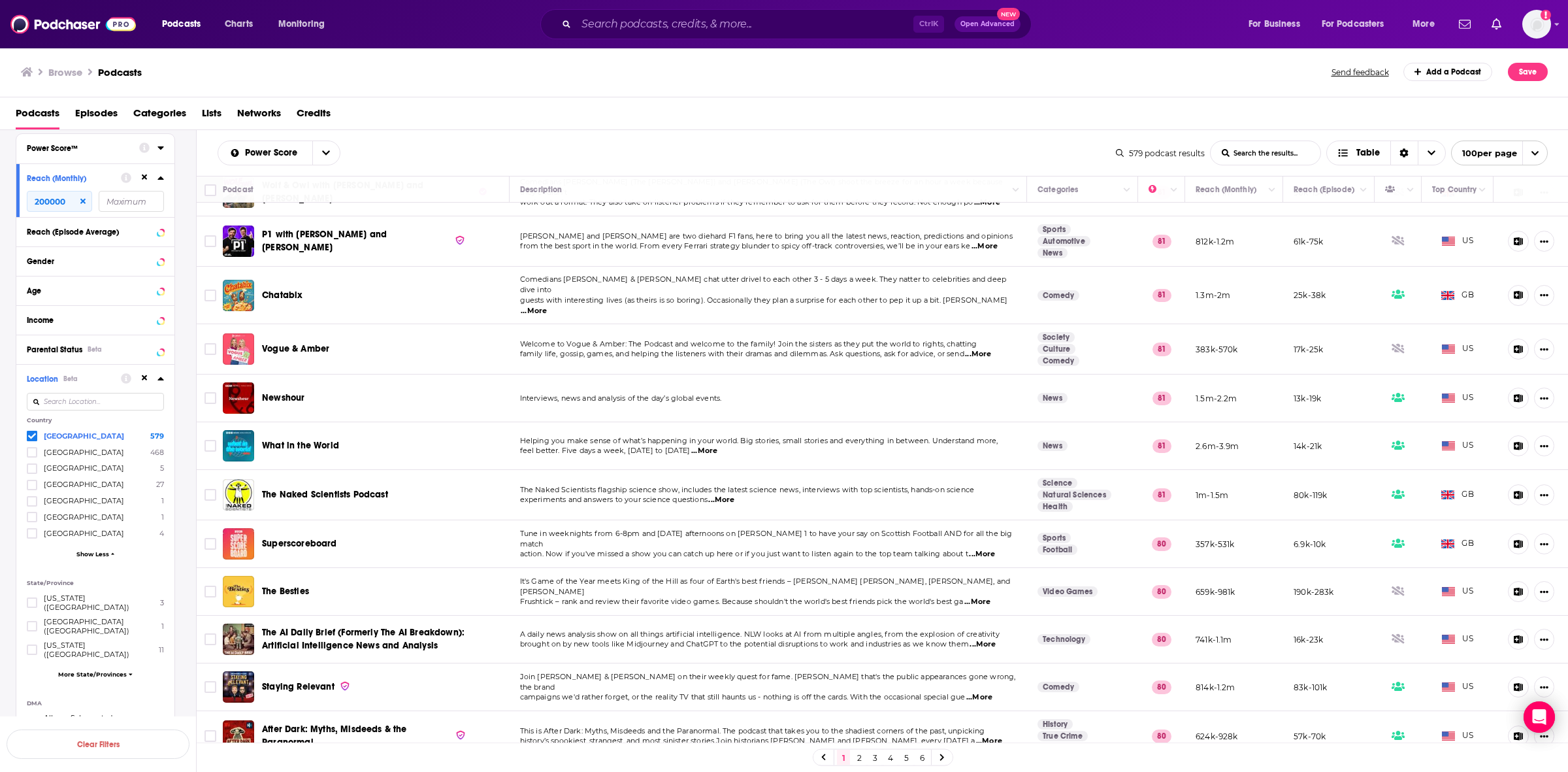
scroll to position [619, 0]
drag, startPoint x: 26, startPoint y: 439, endPoint x: 177, endPoint y: 511, distance: 167.3
click at [27, 439] on span at bounding box center [32, 435] width 11 height 11
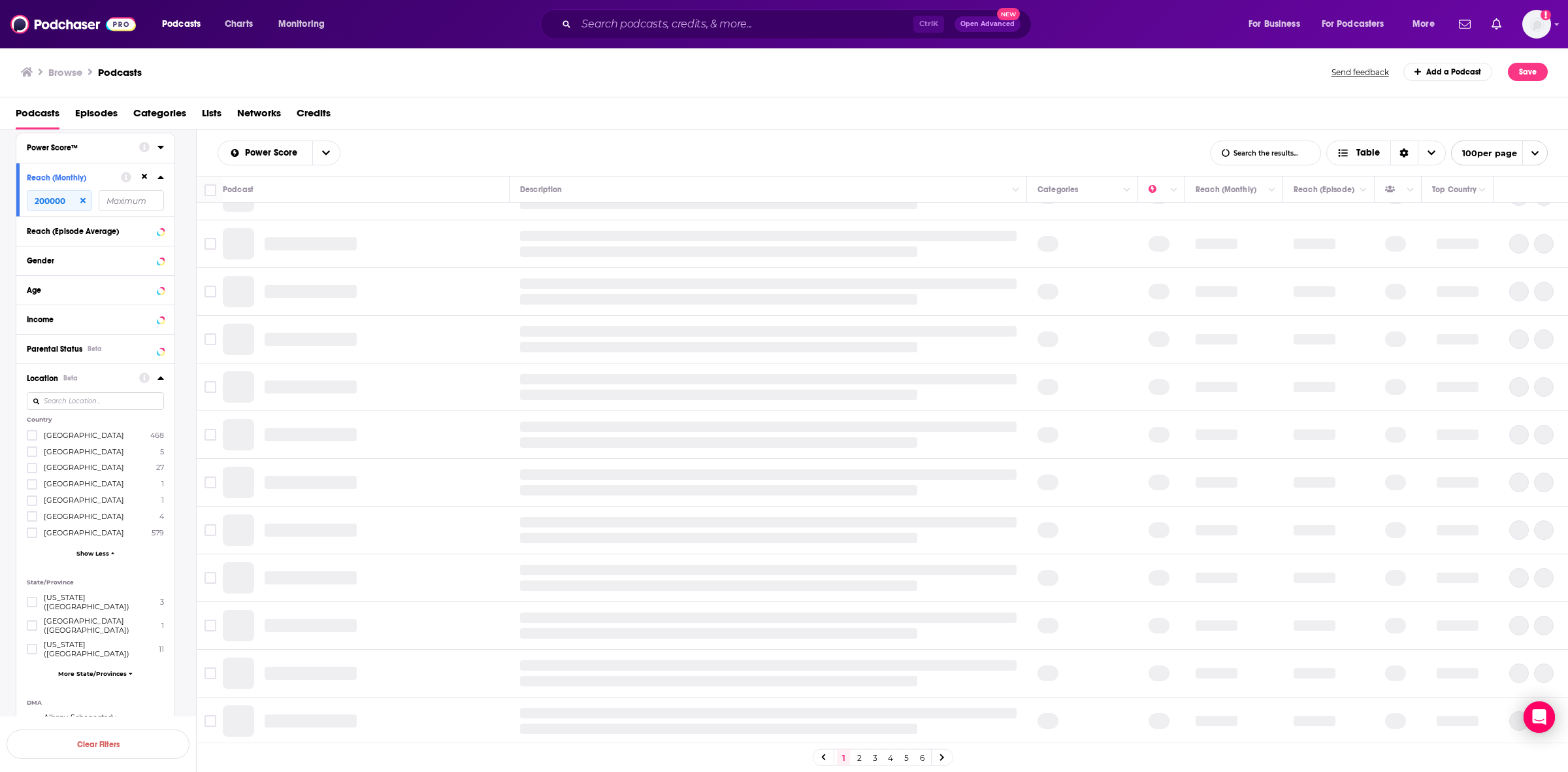
scroll to position [653, 0]
click at [163, 378] on icon at bounding box center [161, 378] width 7 height 11
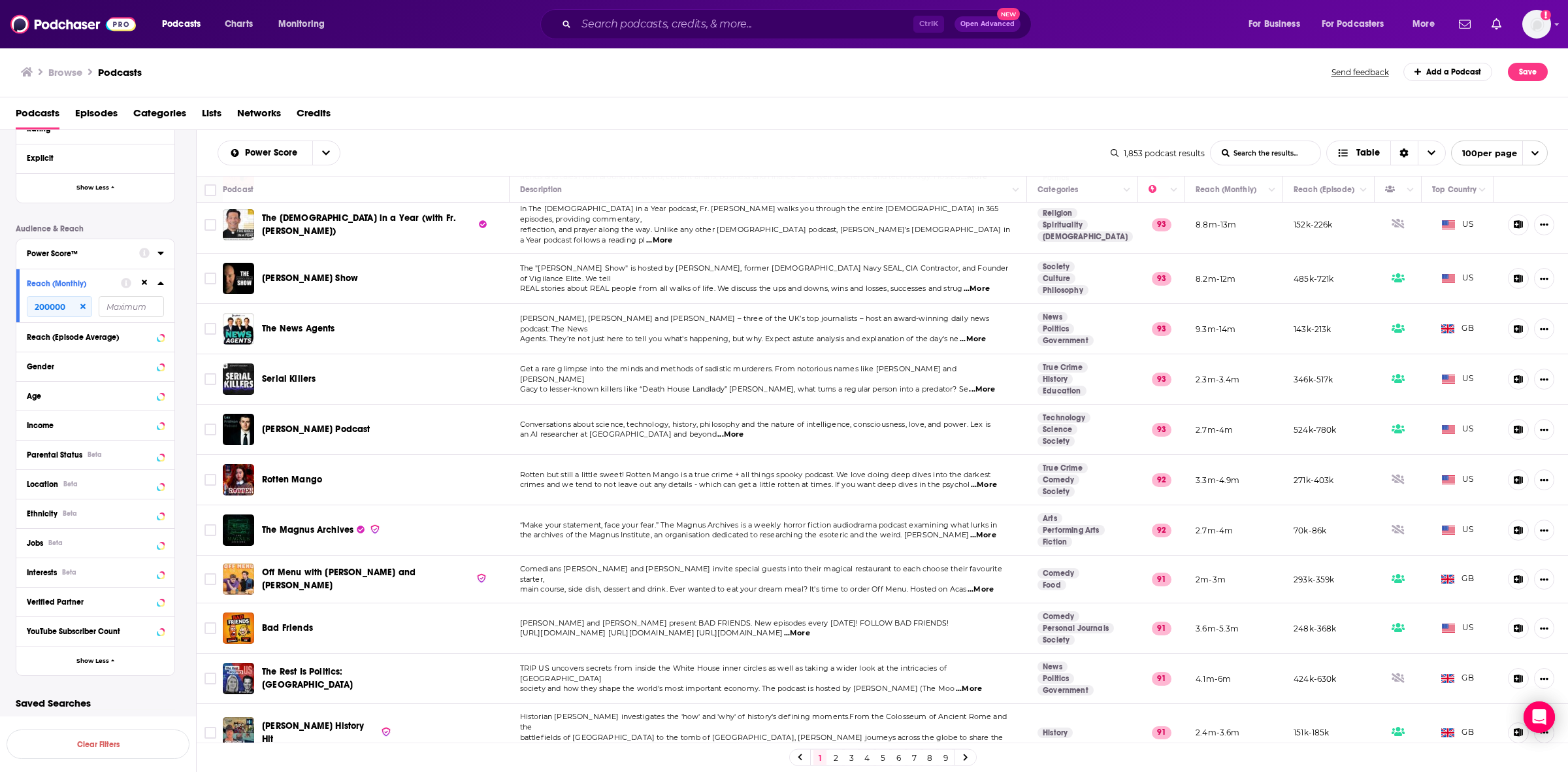
scroll to position [0, 0]
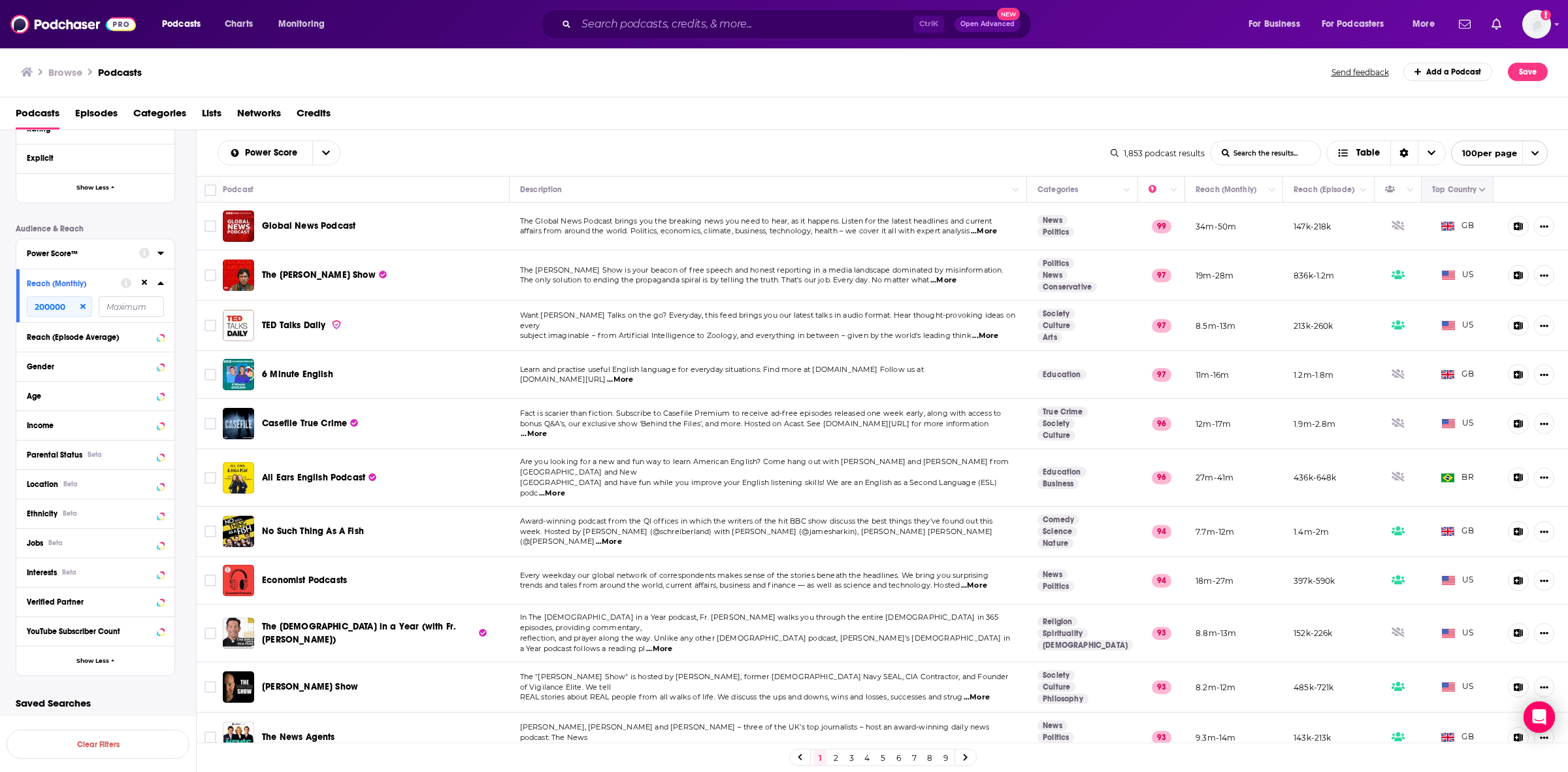
click at [1455, 190] on button "Move" at bounding box center [1456, 190] width 50 height 16
click at [1474, 189] on button "Column Actions" at bounding box center [1482, 191] width 16 height 16
click at [1489, 159] on div at bounding box center [784, 386] width 1568 height 772
click at [1530, 157] on span "open menu" at bounding box center [1534, 153] width 25 height 23
click at [1037, 150] on div "Power Score List Search Input Search the results... Table" at bounding box center [664, 153] width 893 height 25
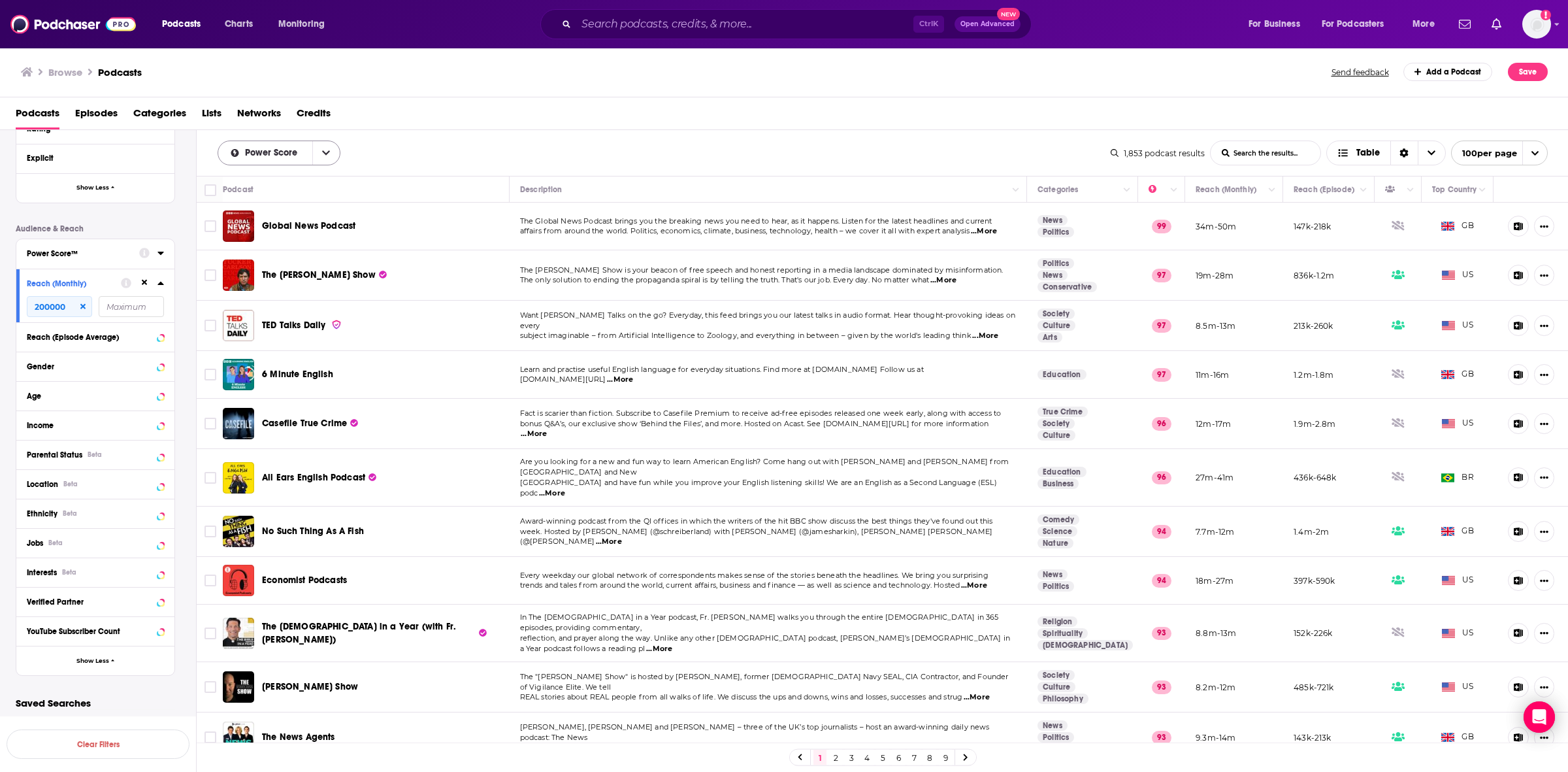
click at [335, 147] on button "open menu" at bounding box center [326, 153] width 27 height 23
click at [263, 220] on span "New" at bounding box center [287, 220] width 86 height 7
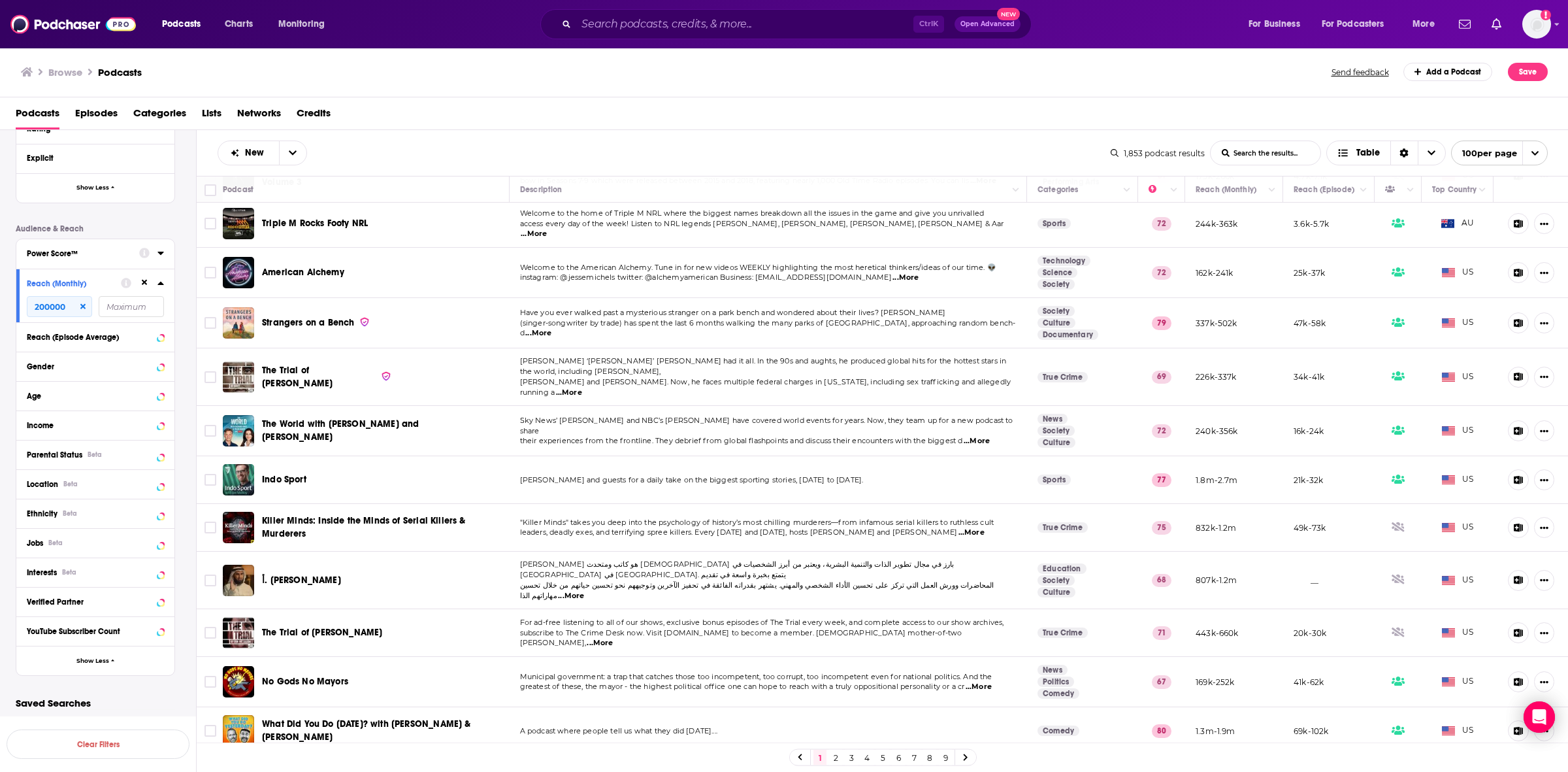
scroll to position [4365, 0]
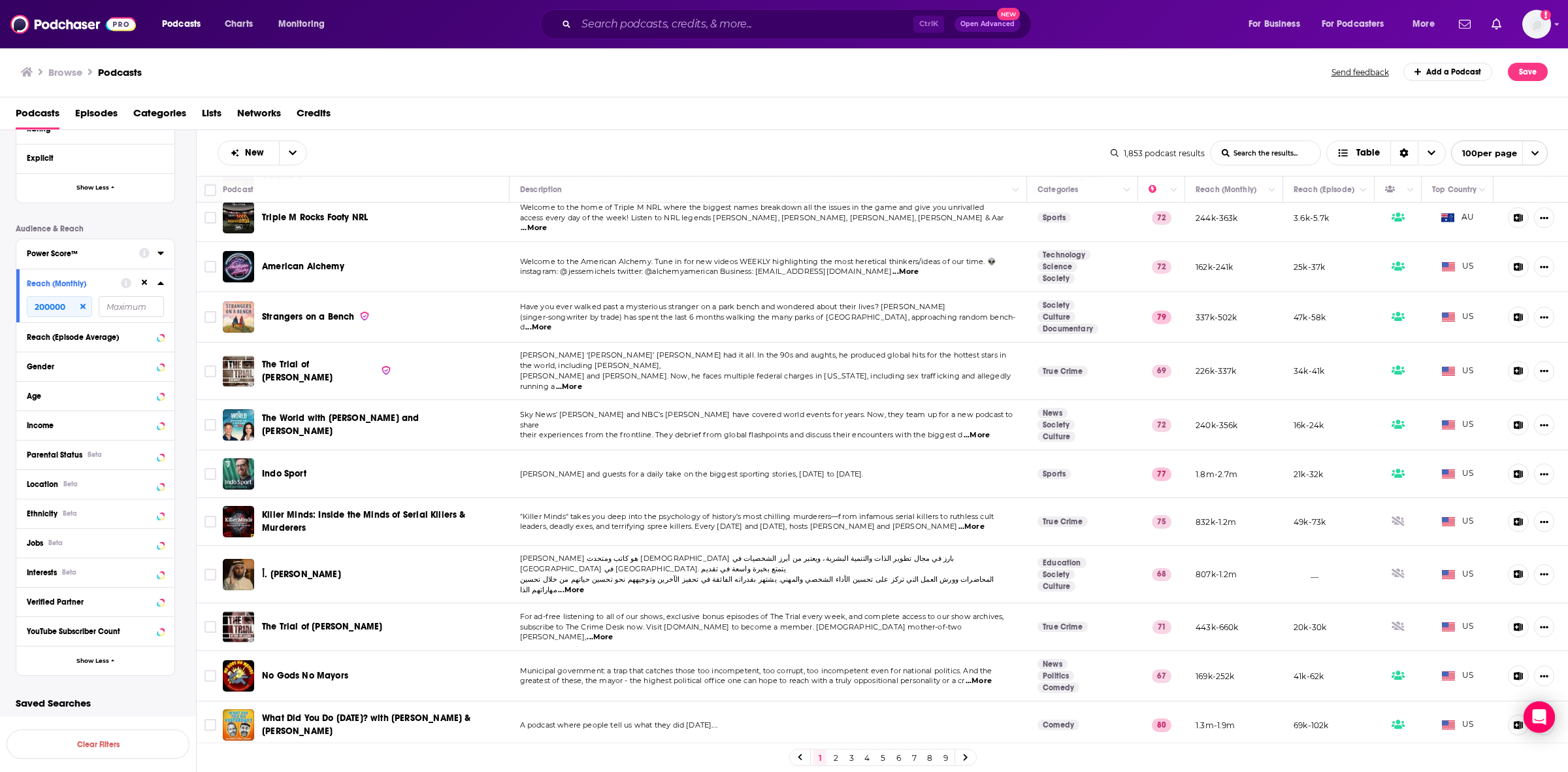
click at [967, 758] on icon at bounding box center [965, 757] width 5 height 8
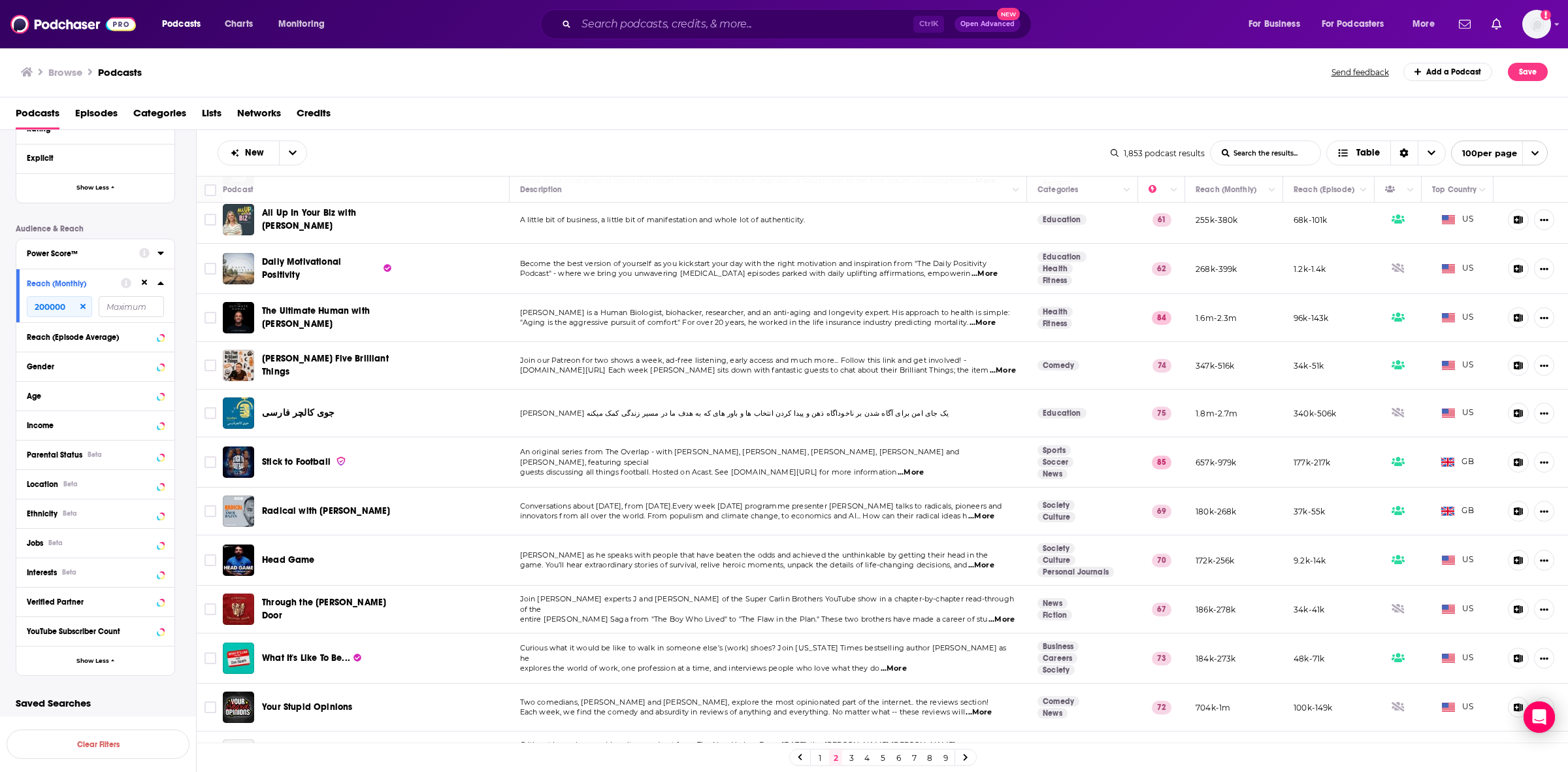
scroll to position [4378, 0]
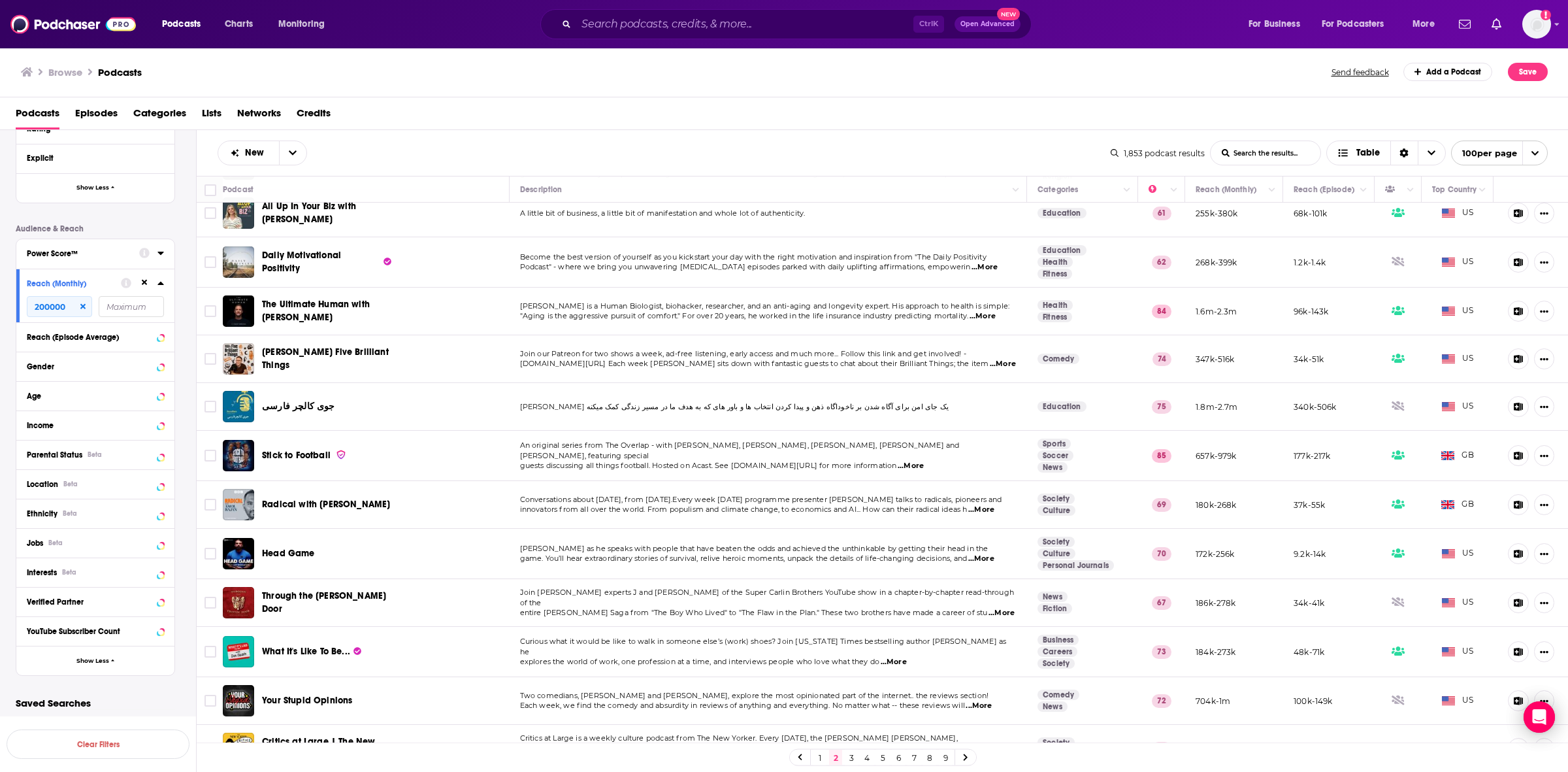
click at [849, 757] on link "3" at bounding box center [851, 757] width 13 height 16
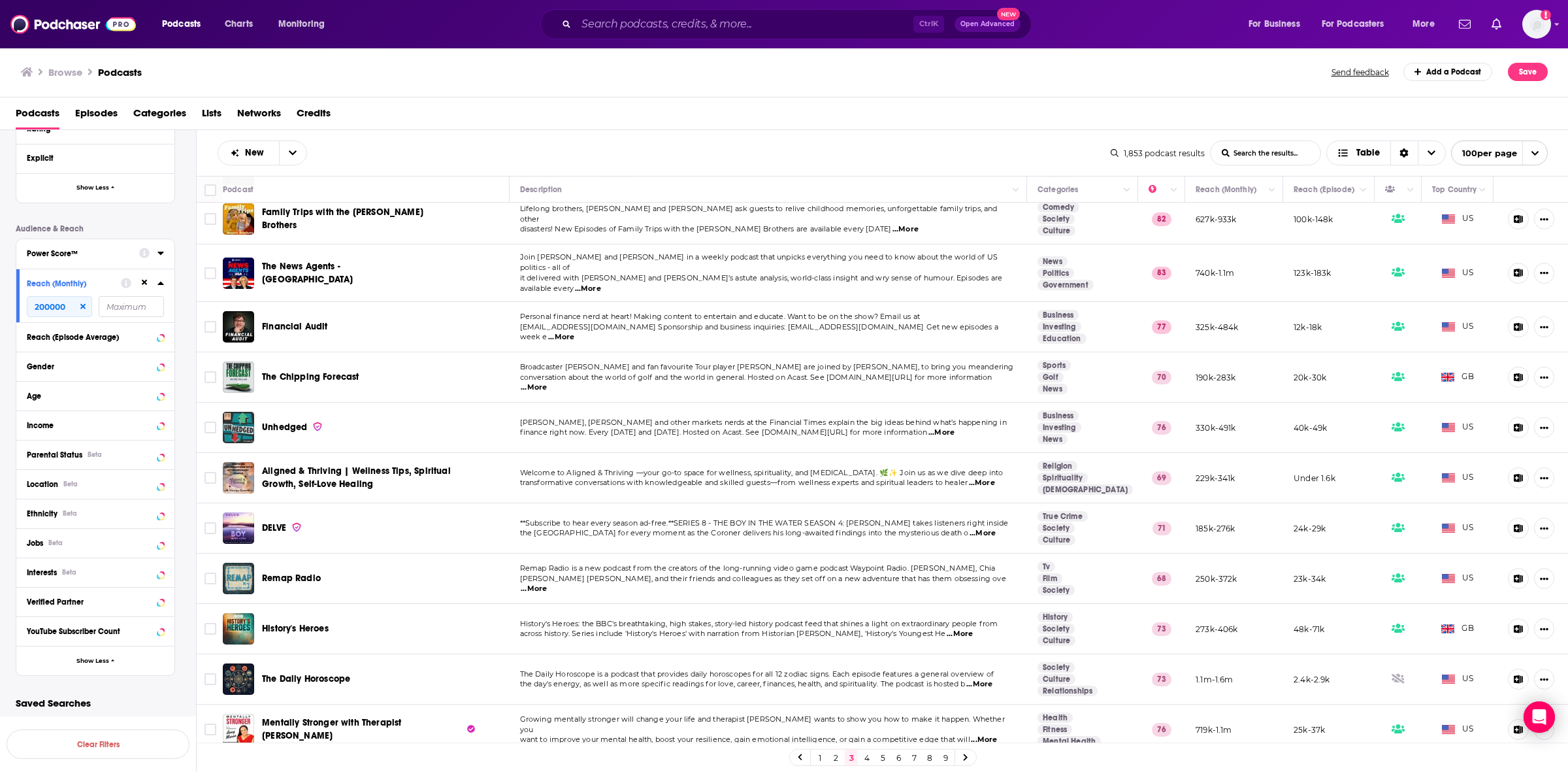
scroll to position [1470, 0]
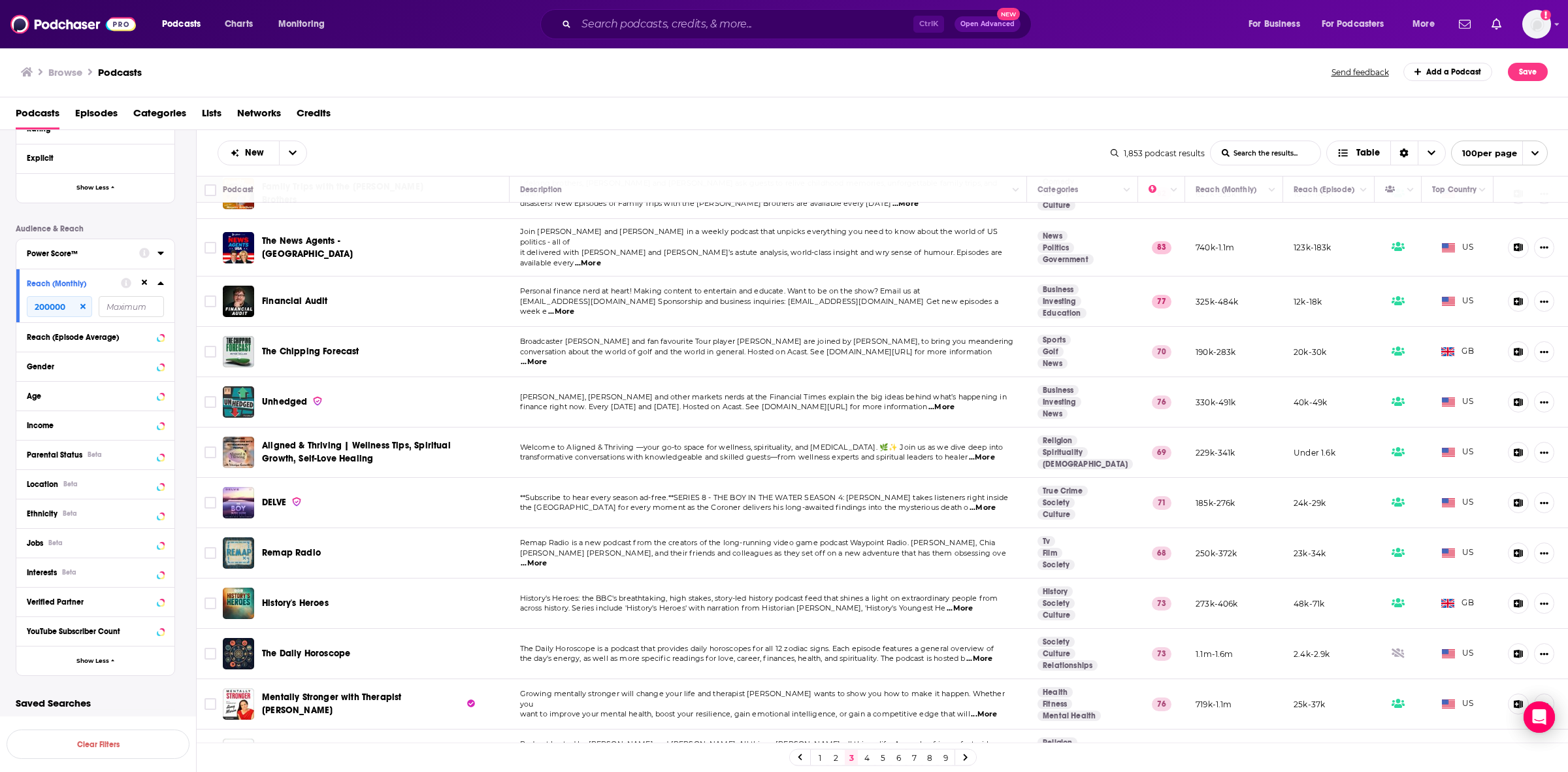
click at [973, 603] on span "...More" at bounding box center [959, 609] width 26 height 11
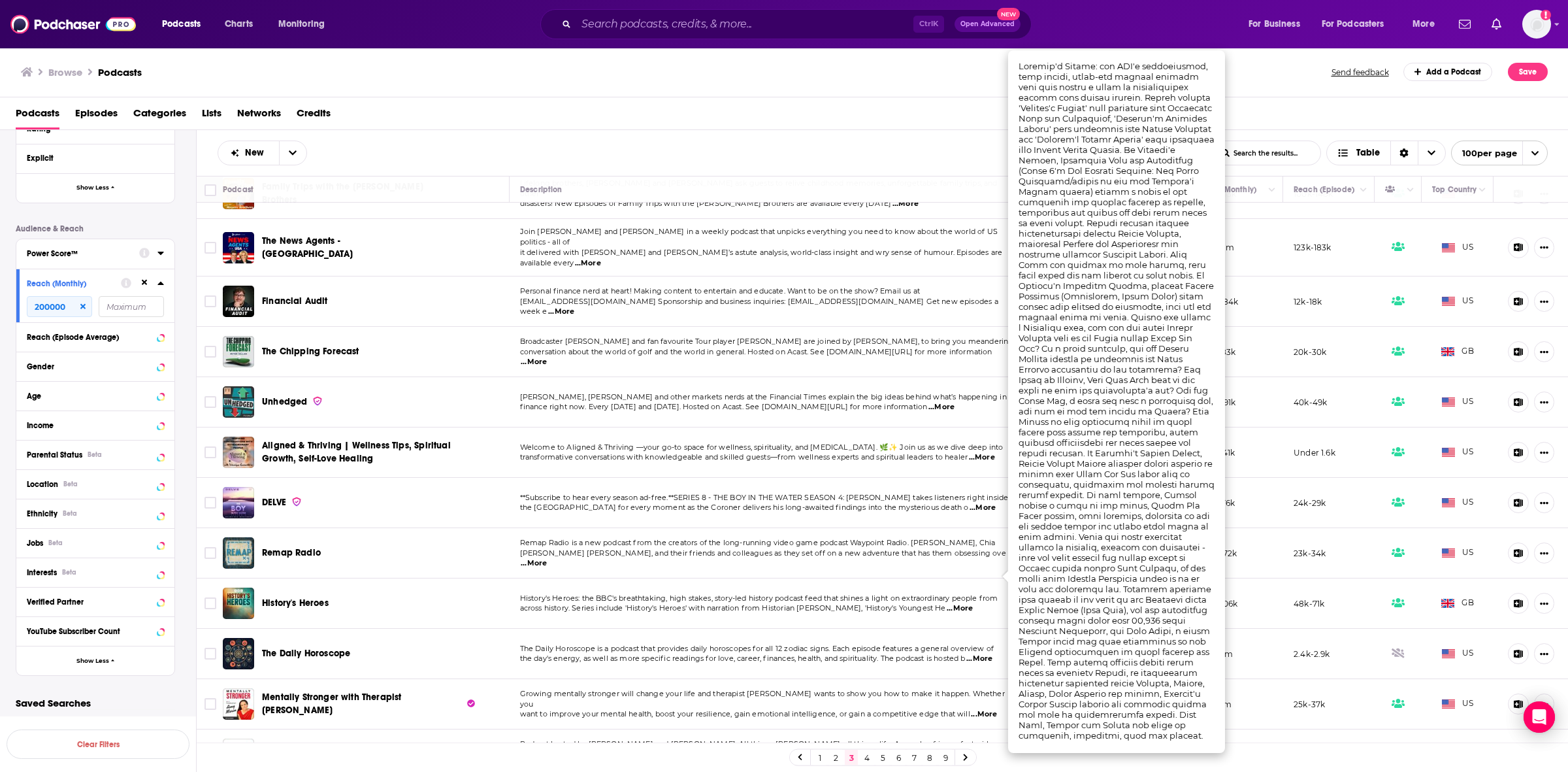
click at [677, 593] on td "History's Heroes: the BBC's breathtaking, high stakes, story-led history podcas…" at bounding box center [768, 603] width 518 height 50
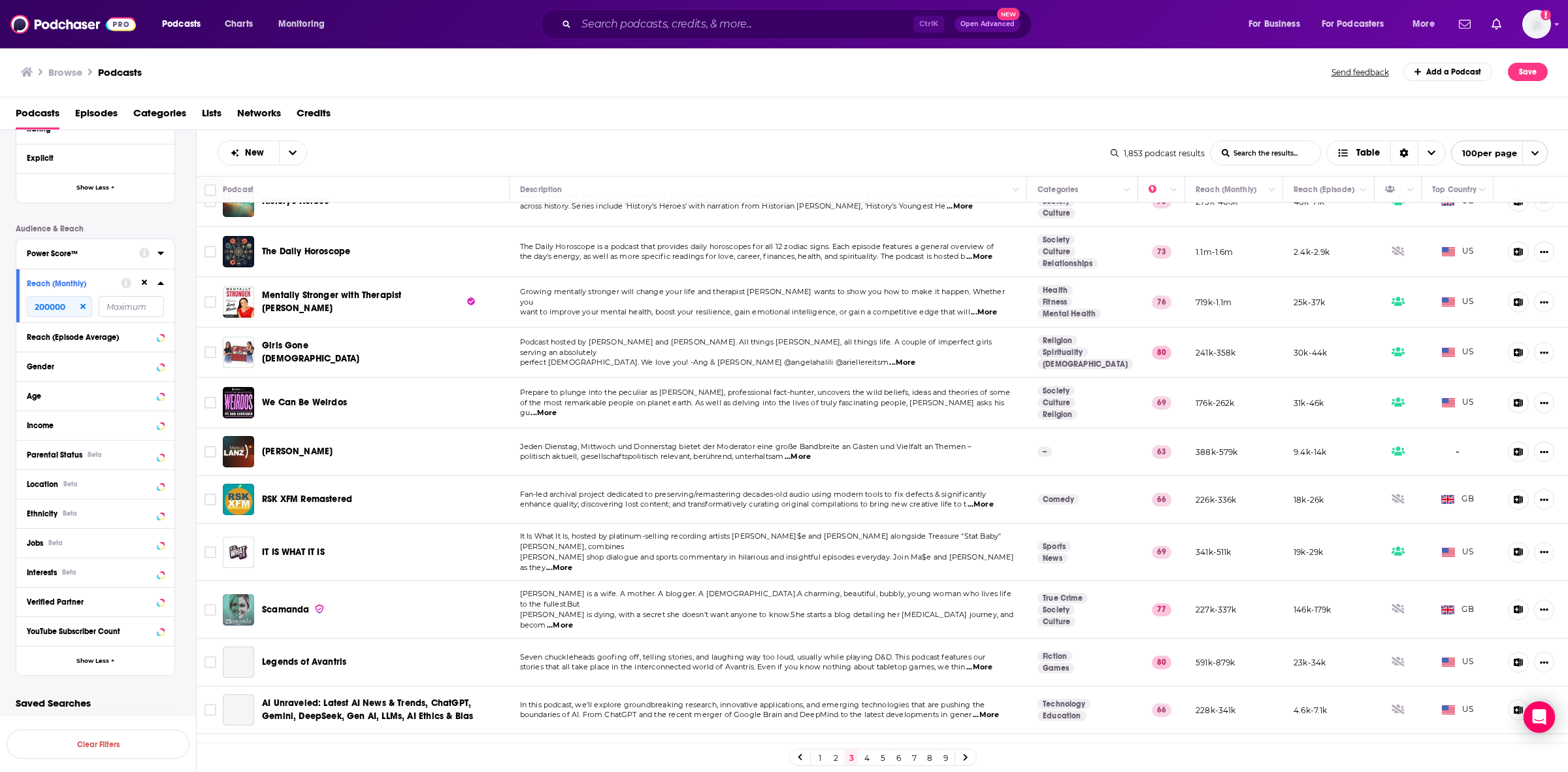
scroll to position [1879, 0]
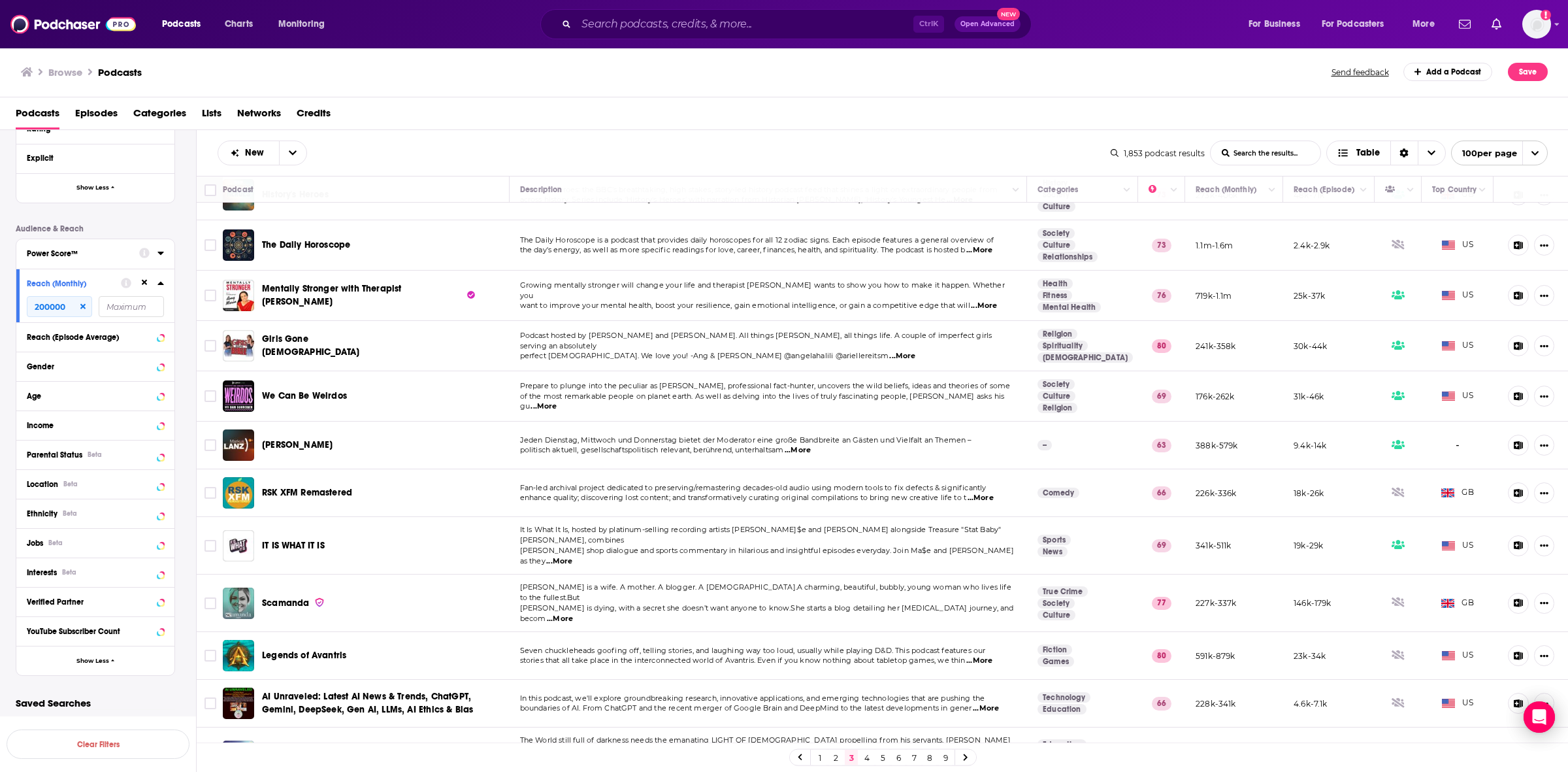
click at [983, 493] on span "...More" at bounding box center [980, 498] width 26 height 11
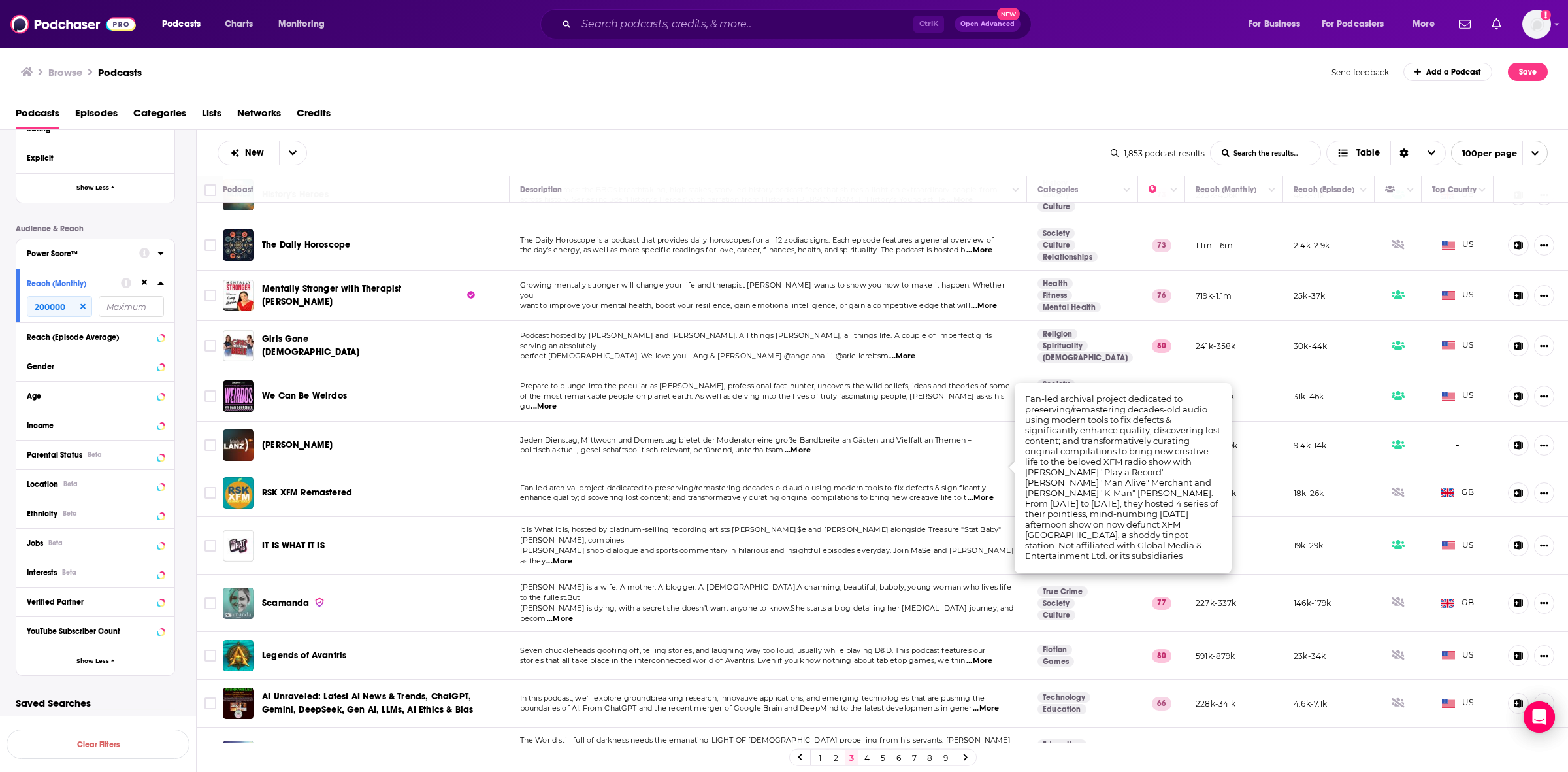
click at [606, 574] on td "Amanda is a wife. A mother. A blogger. A Christian.A charming, beautiful, bubbl…" at bounding box center [768, 603] width 518 height 58
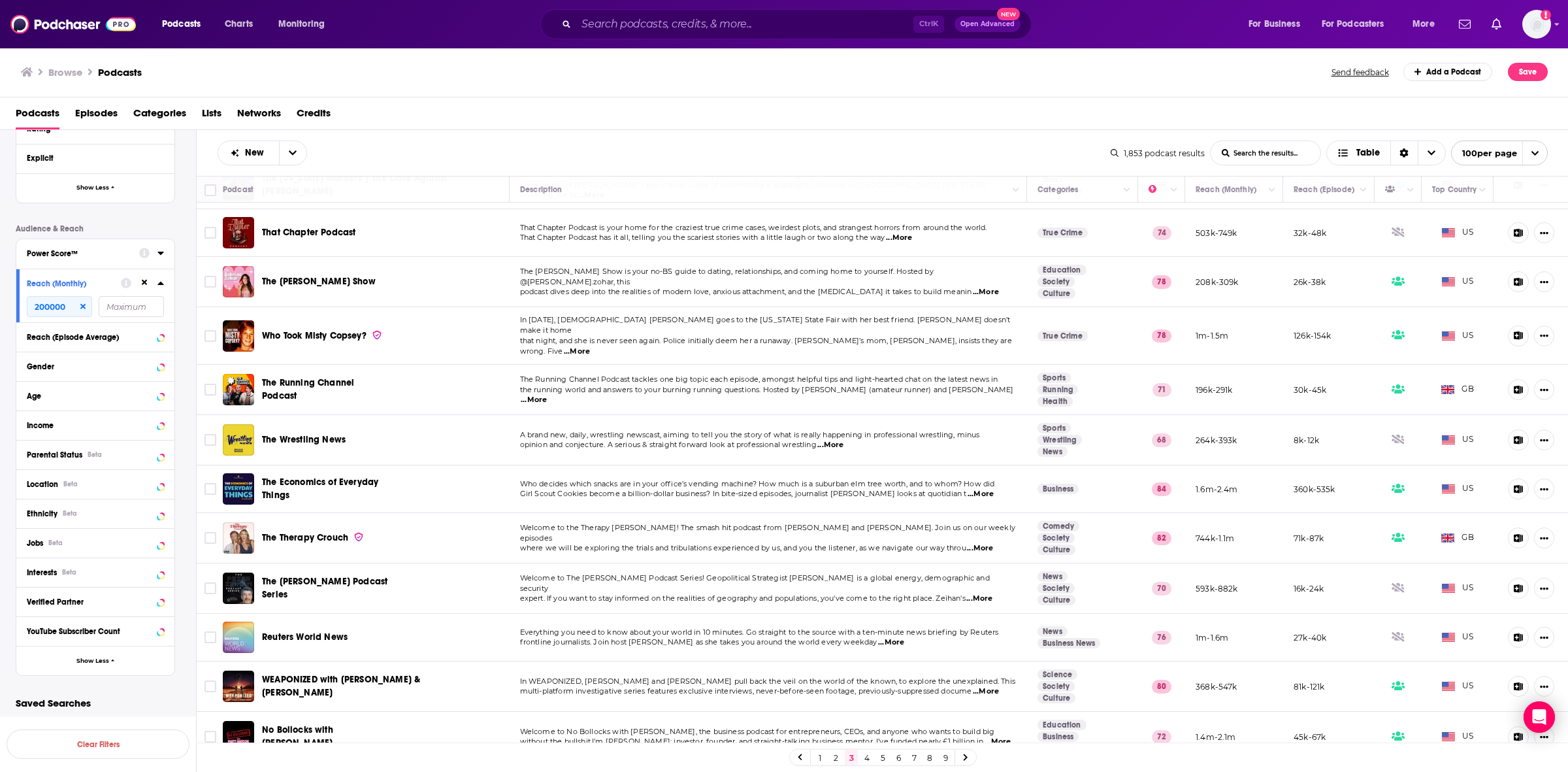
scroll to position [4398, 0]
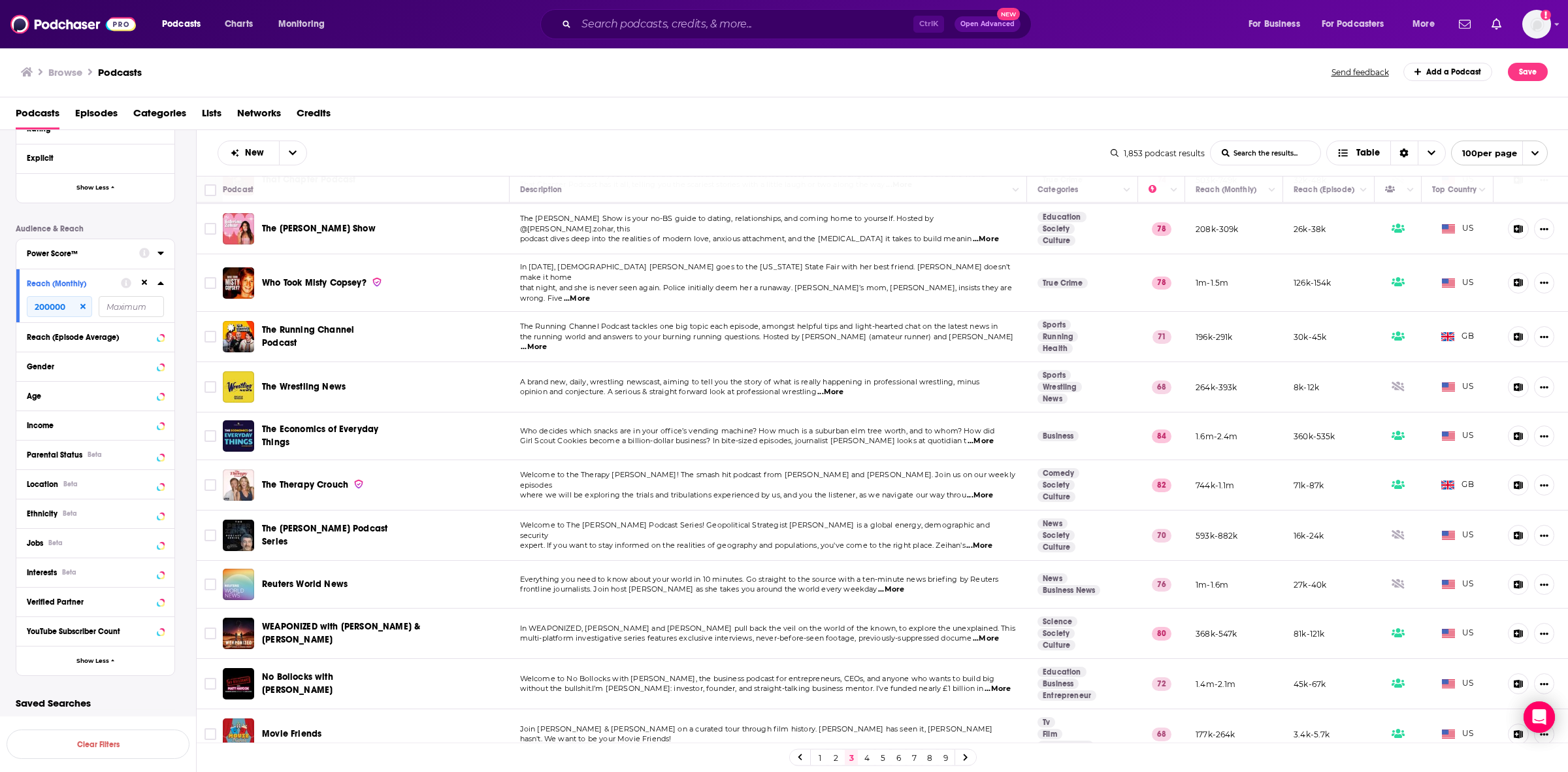
click at [867, 753] on link "4" at bounding box center [867, 757] width 13 height 16
